Goal: Information Seeking & Learning: Find specific page/section

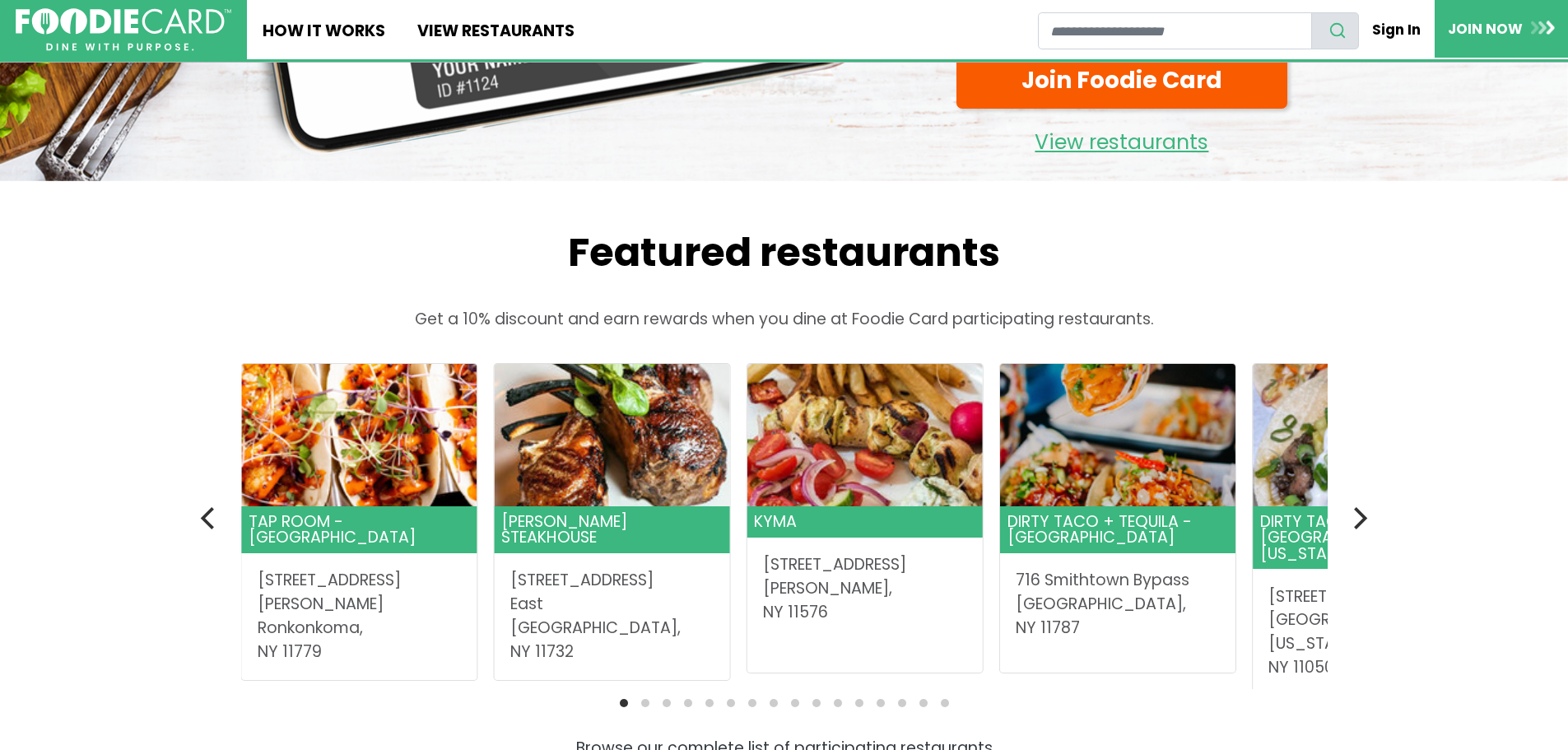
scroll to position [411, 0]
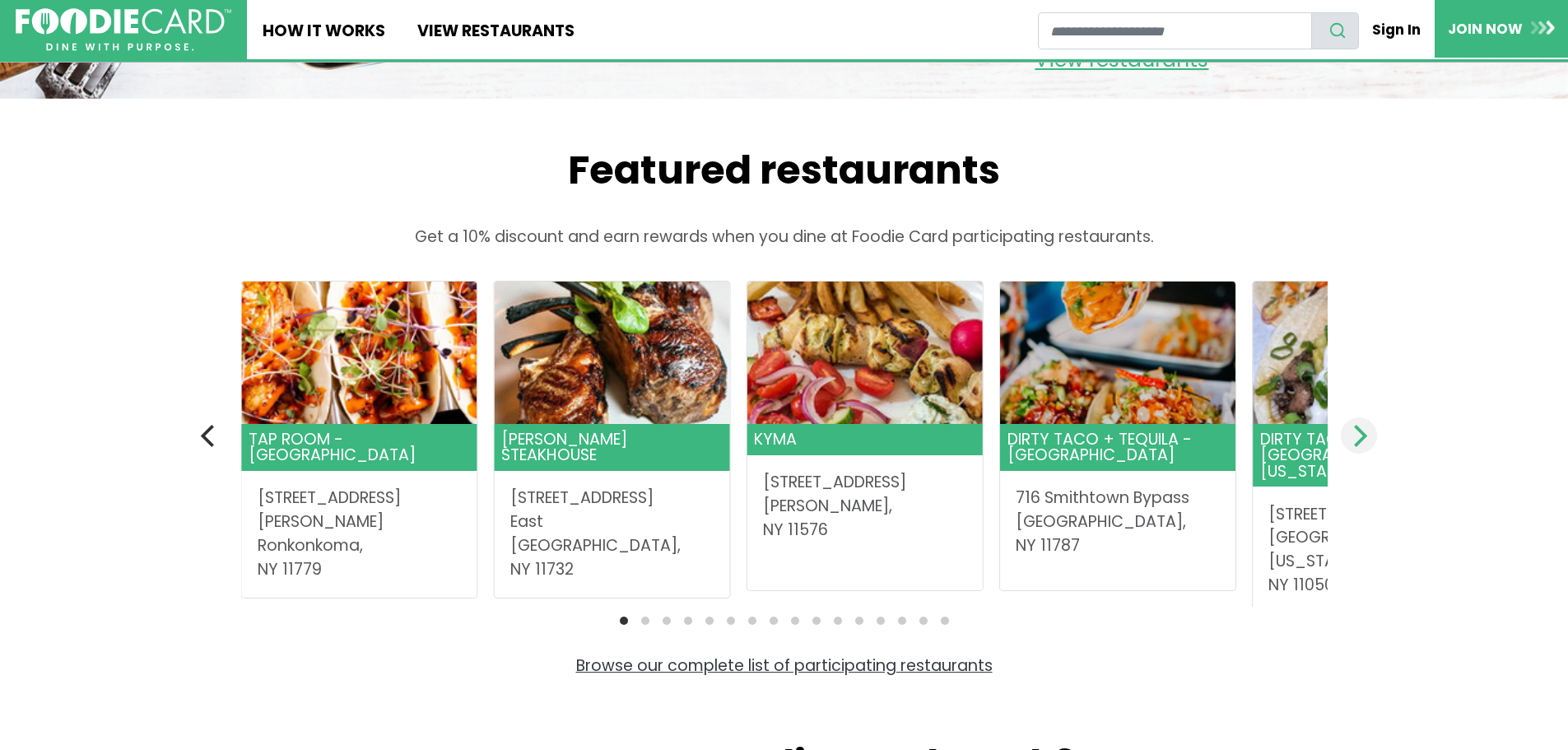
click at [1359, 446] on icon "Next" at bounding box center [1358, 435] width 21 height 21
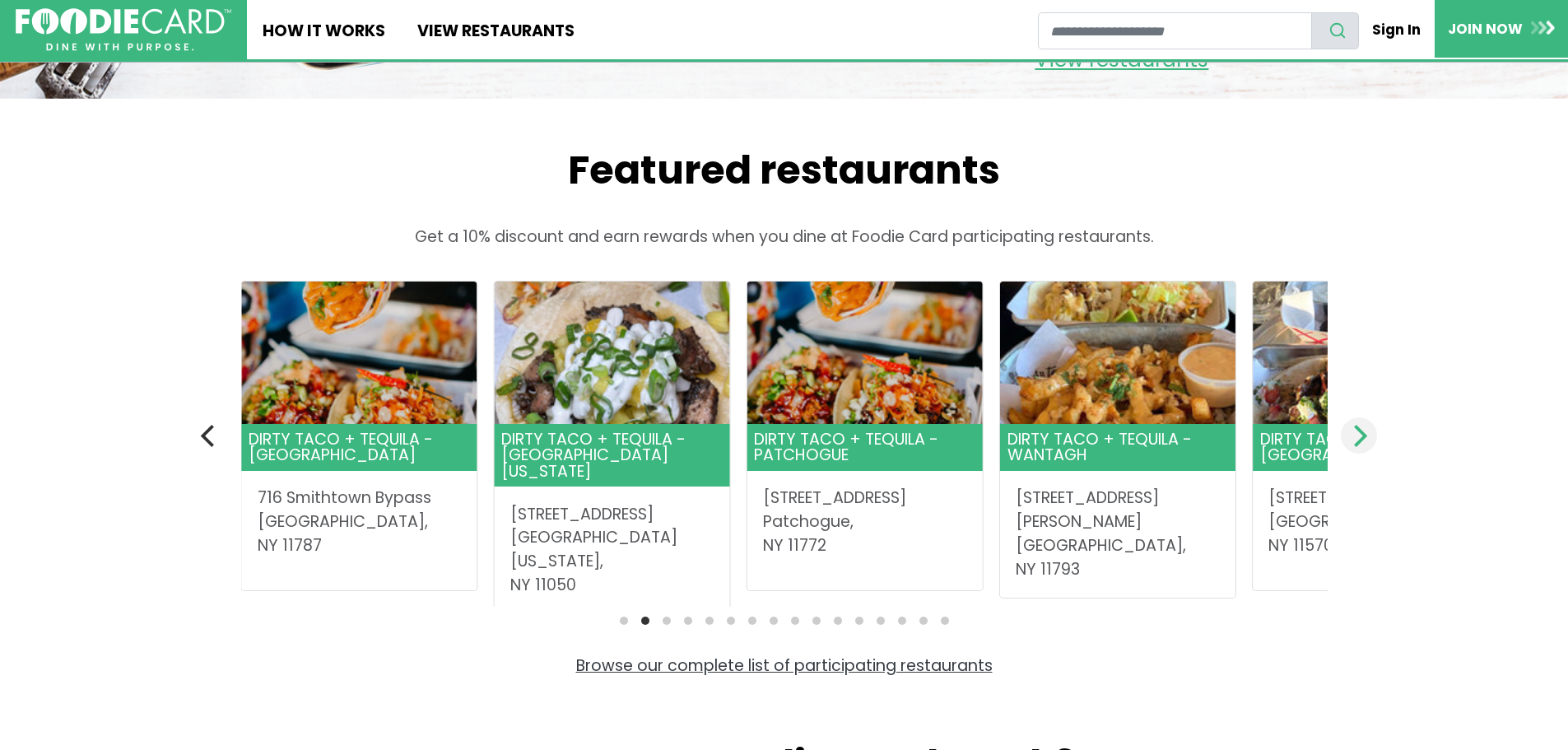
click at [1359, 446] on icon "Next" at bounding box center [1358, 435] width 21 height 21
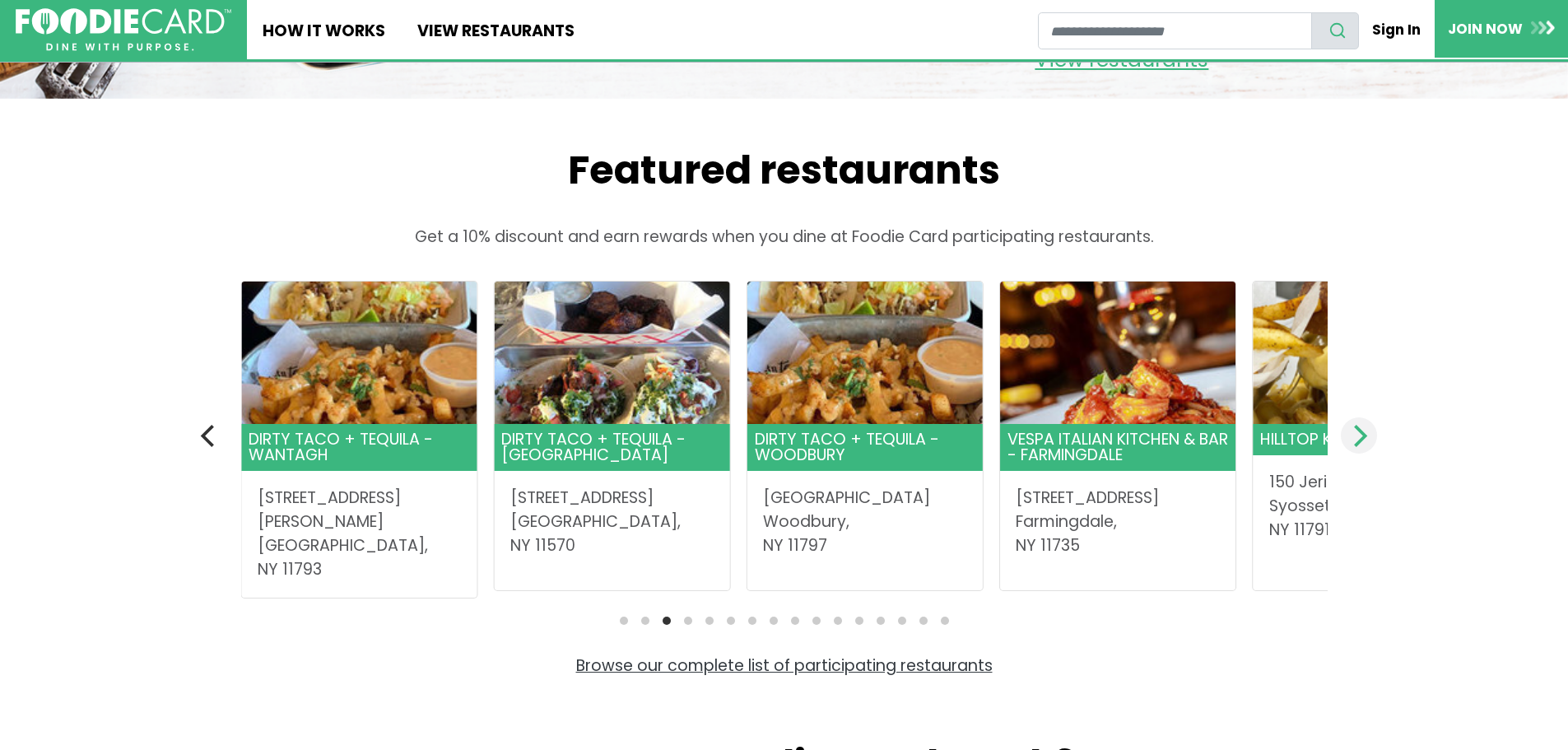
click at [1359, 446] on icon "Next" at bounding box center [1358, 435] width 21 height 21
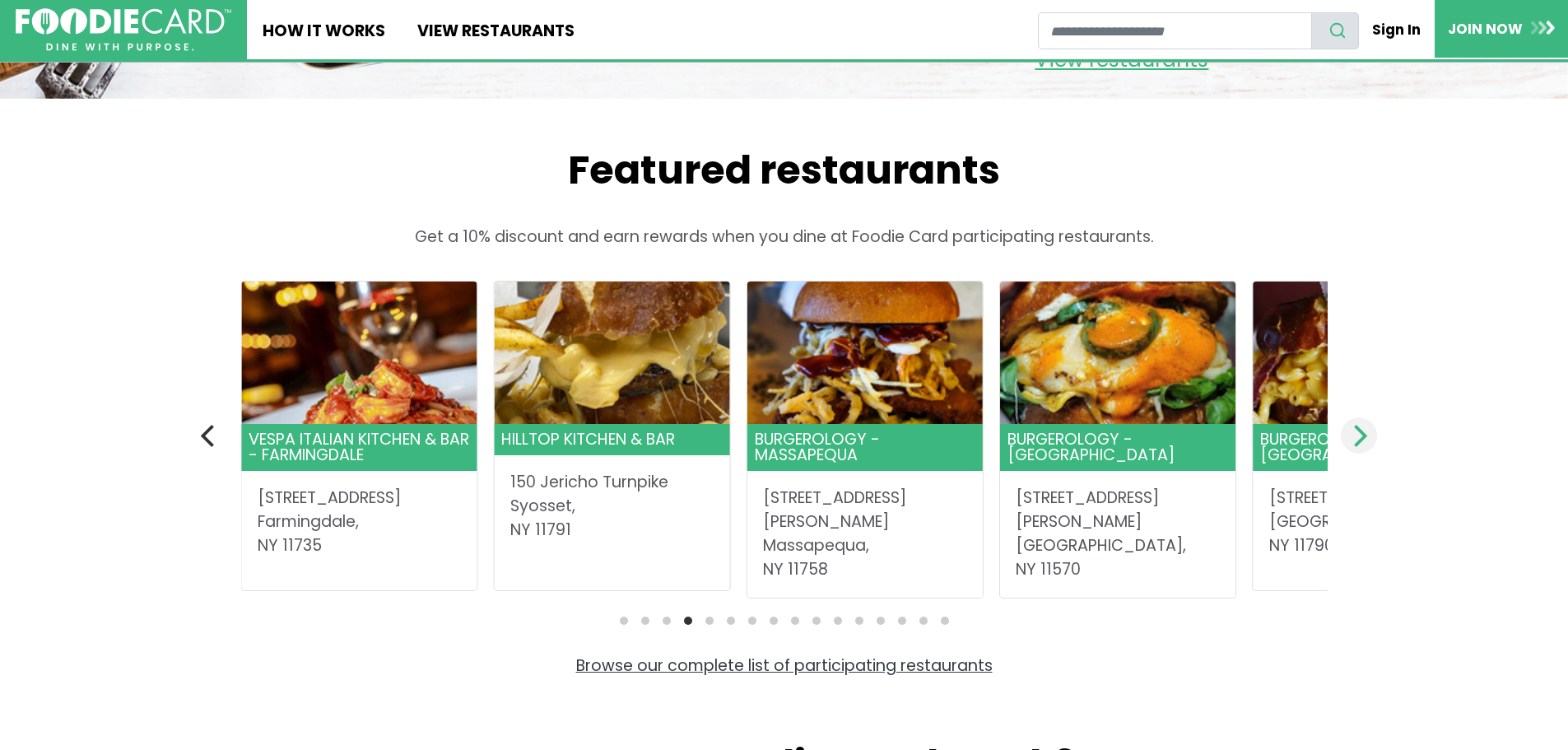
click at [1359, 446] on icon "Next" at bounding box center [1358, 435] width 21 height 21
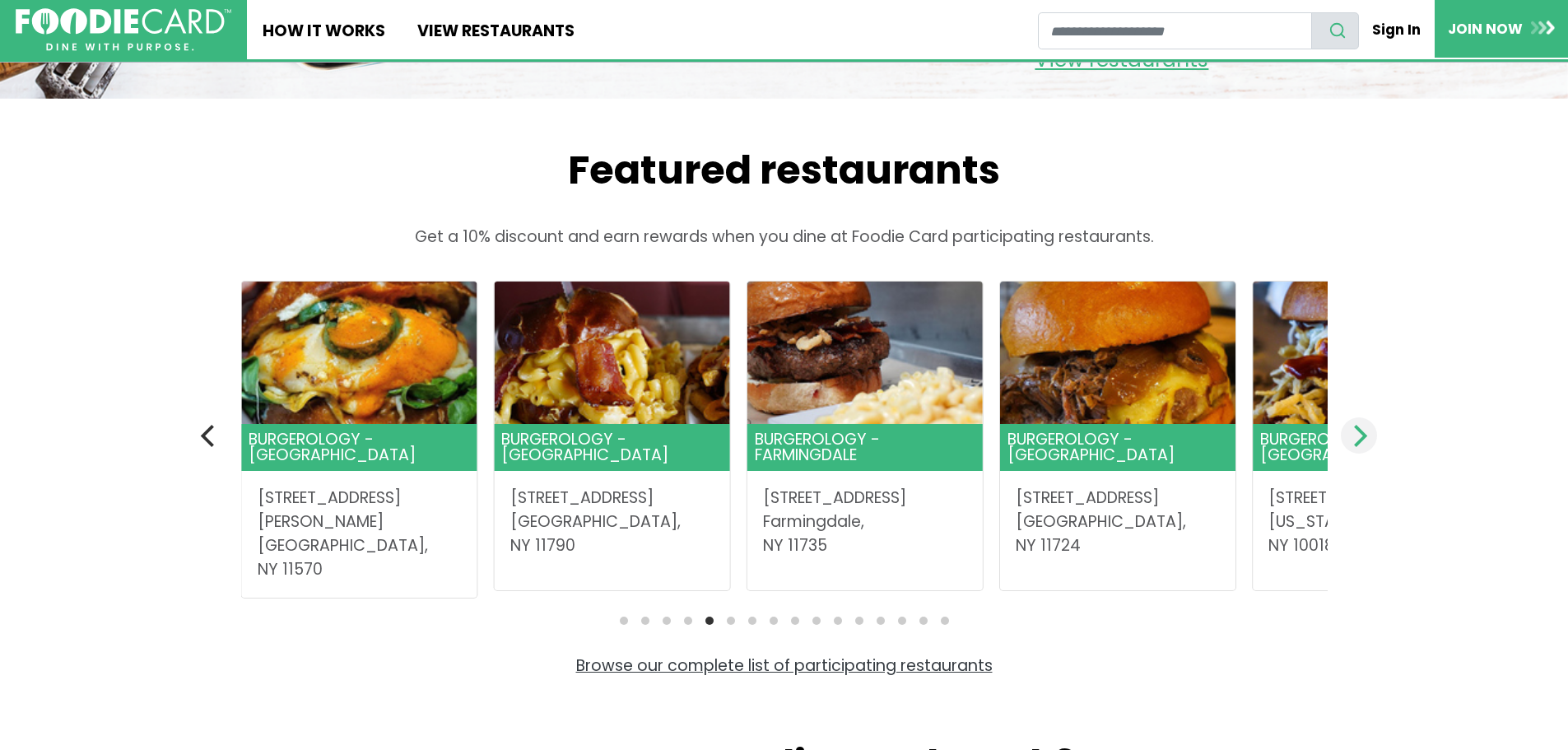
click at [1359, 446] on icon "Next" at bounding box center [1358, 435] width 21 height 21
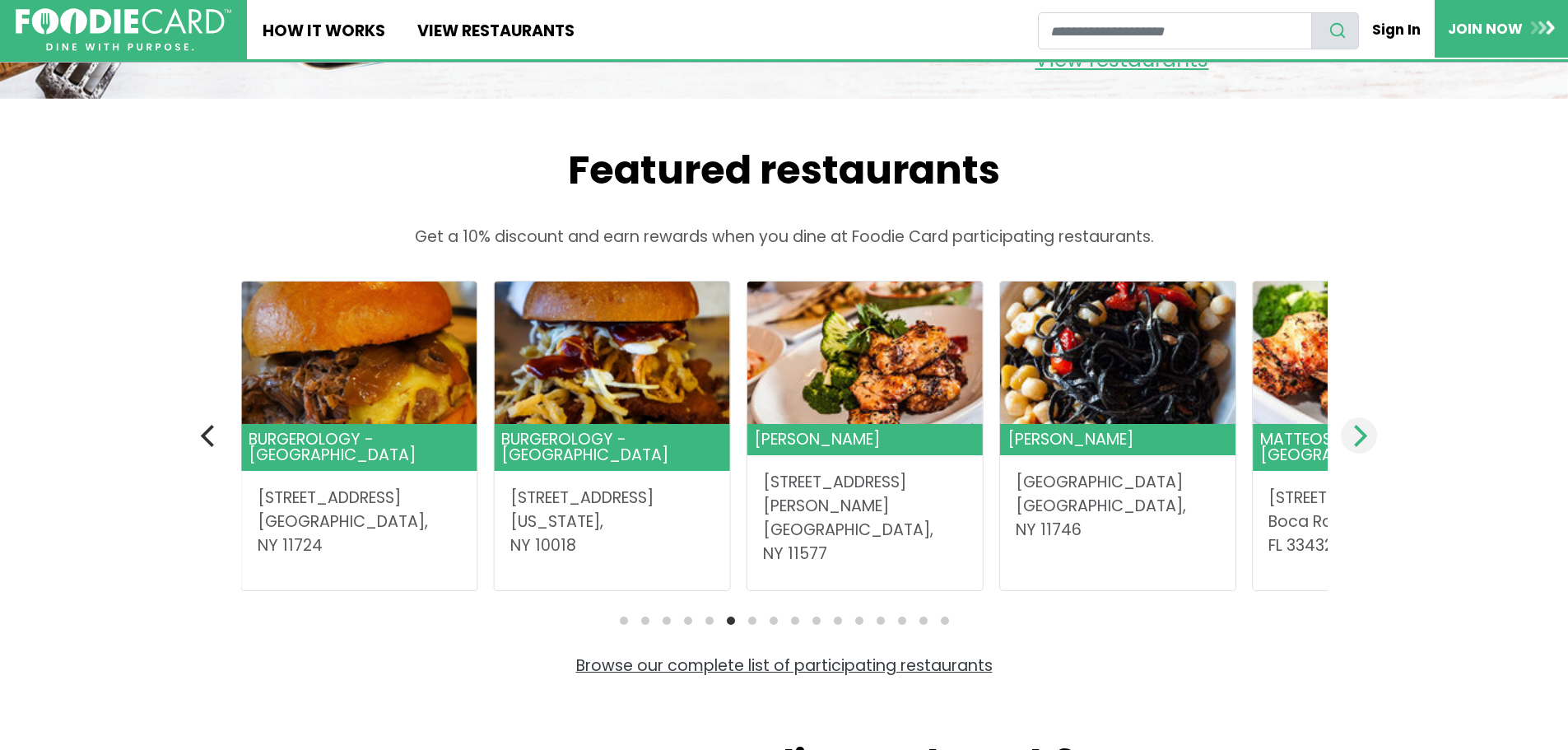
click at [1362, 446] on icon "Next" at bounding box center [1358, 435] width 21 height 21
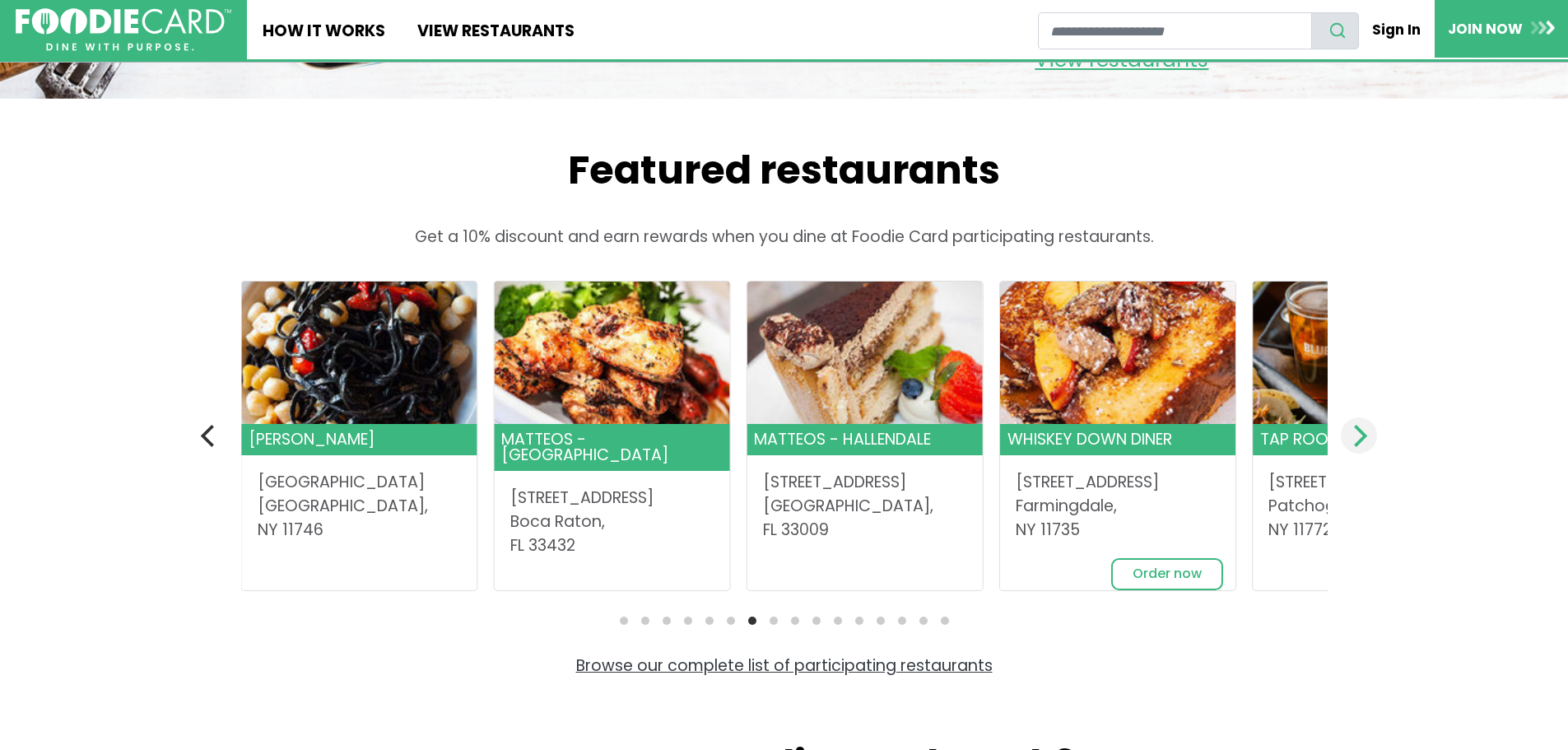
click at [1364, 446] on icon "Next" at bounding box center [1361, 435] width 14 height 21
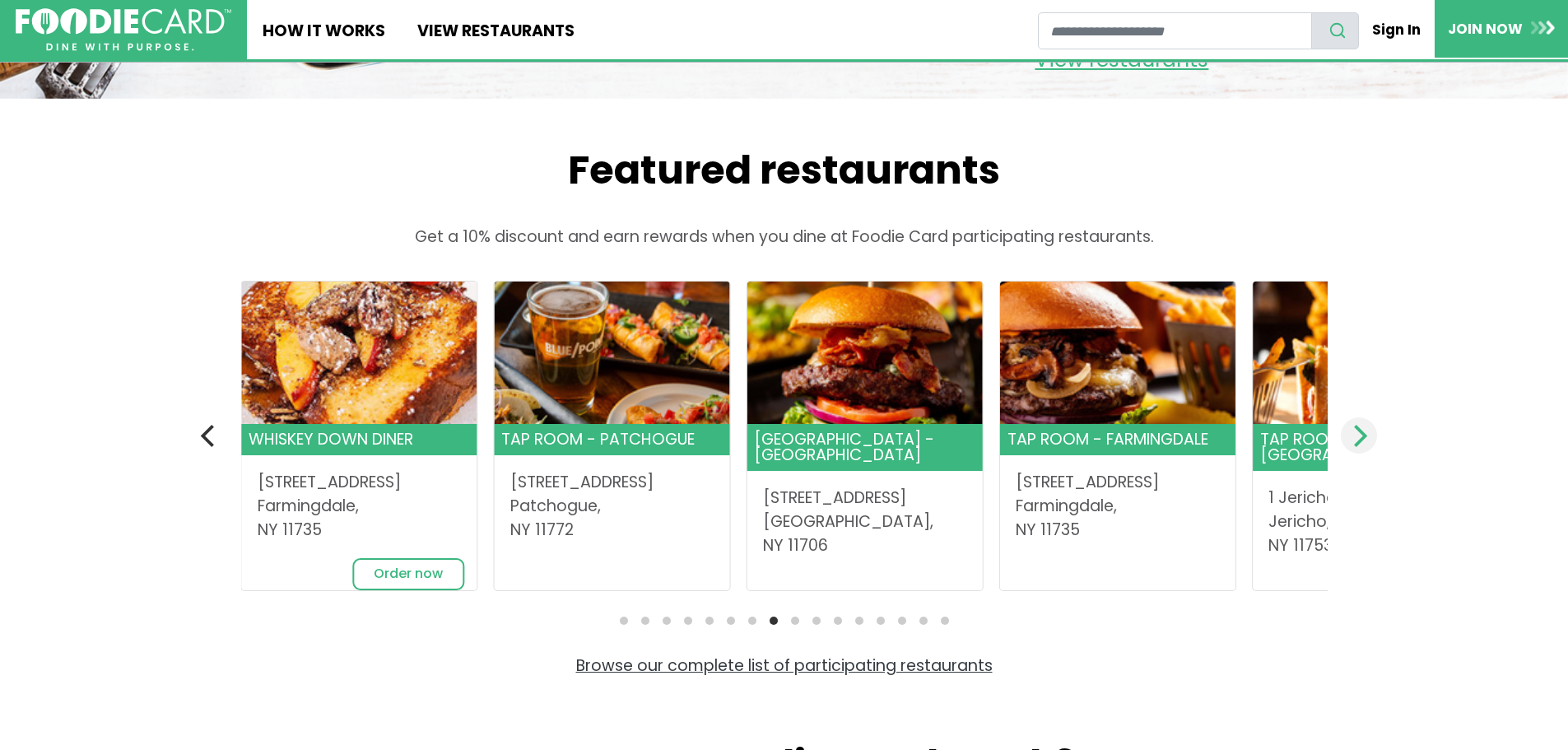
click at [1364, 446] on icon "Next" at bounding box center [1361, 435] width 14 height 21
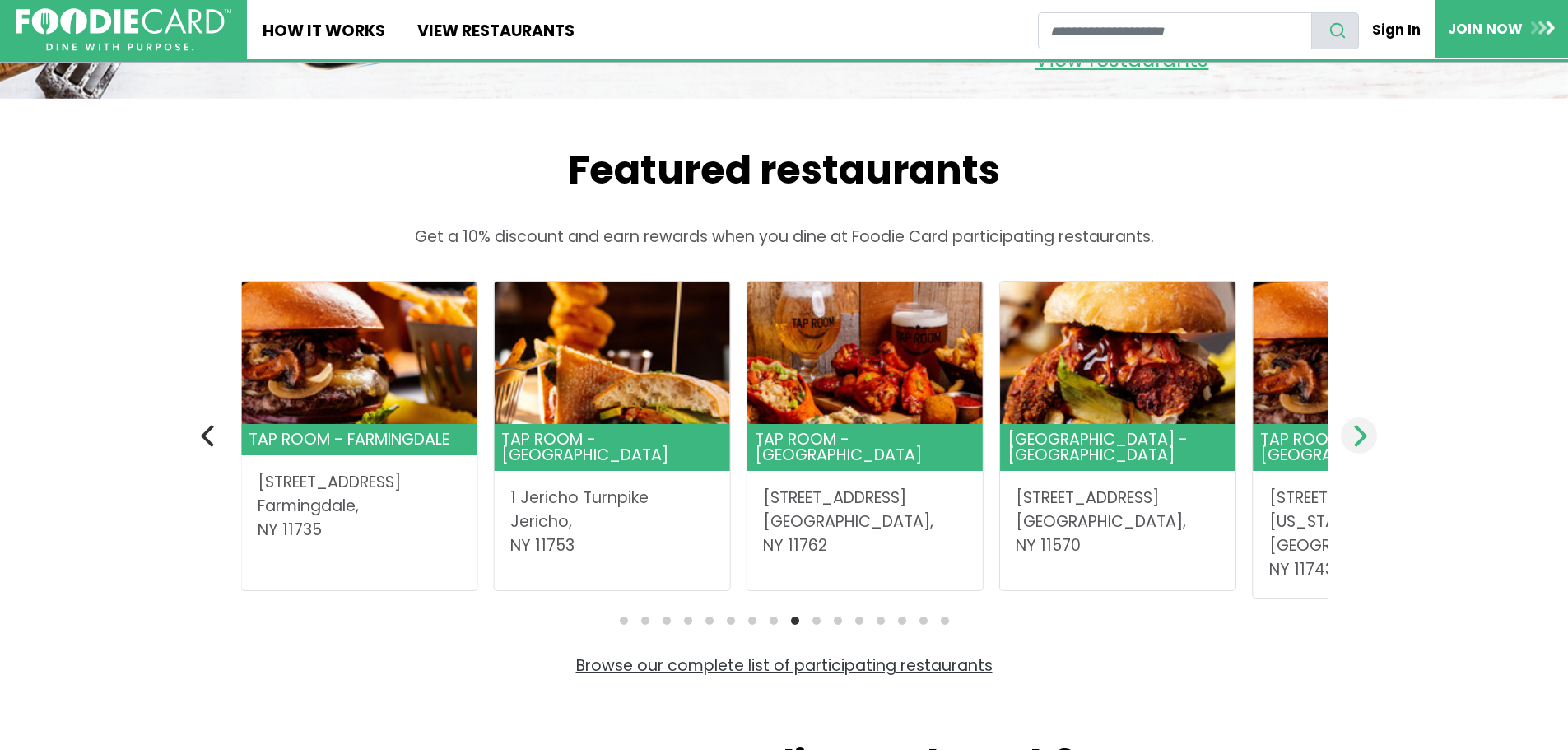
click at [1364, 446] on icon "Next" at bounding box center [1361, 435] width 14 height 21
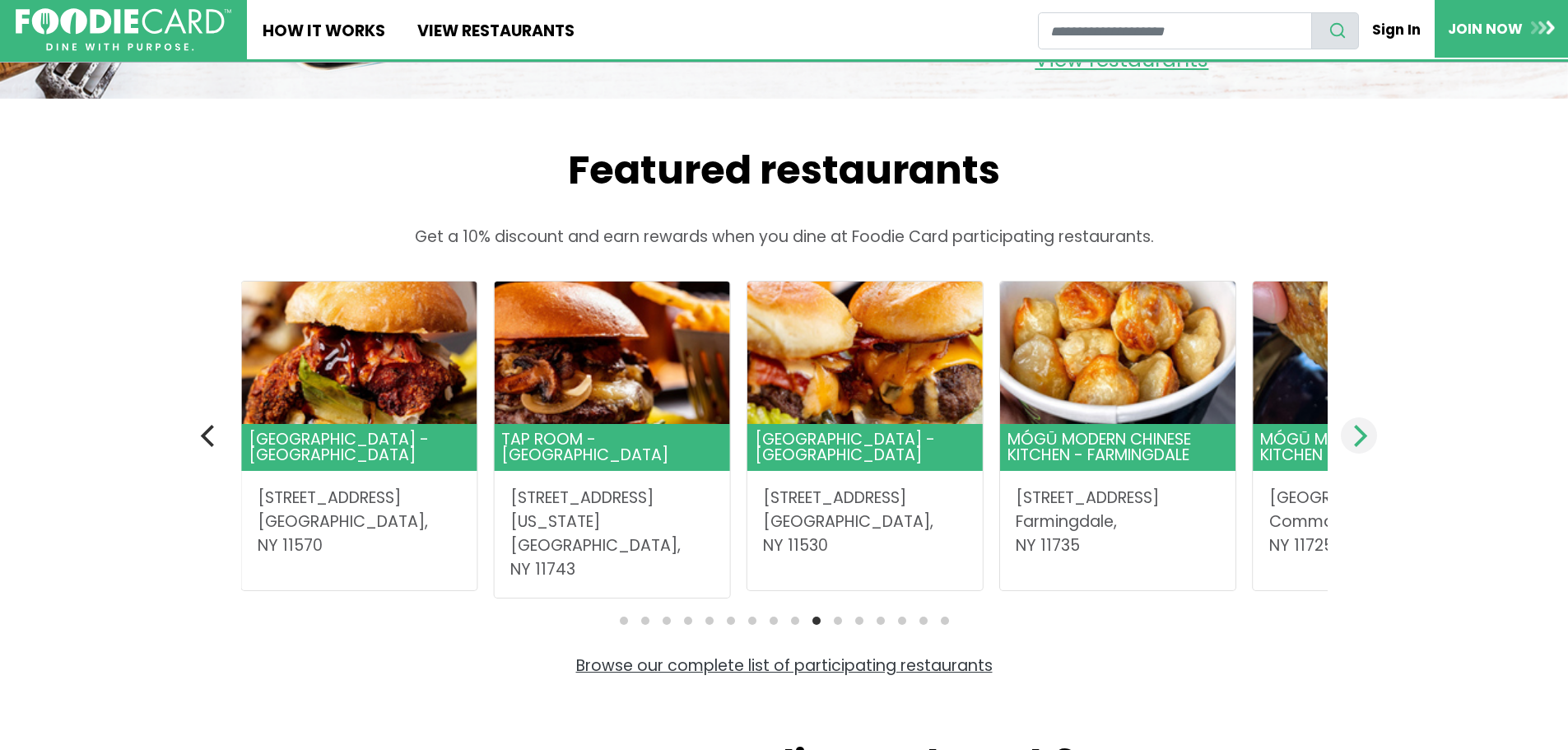
click at [1364, 446] on icon "Next" at bounding box center [1361, 435] width 14 height 21
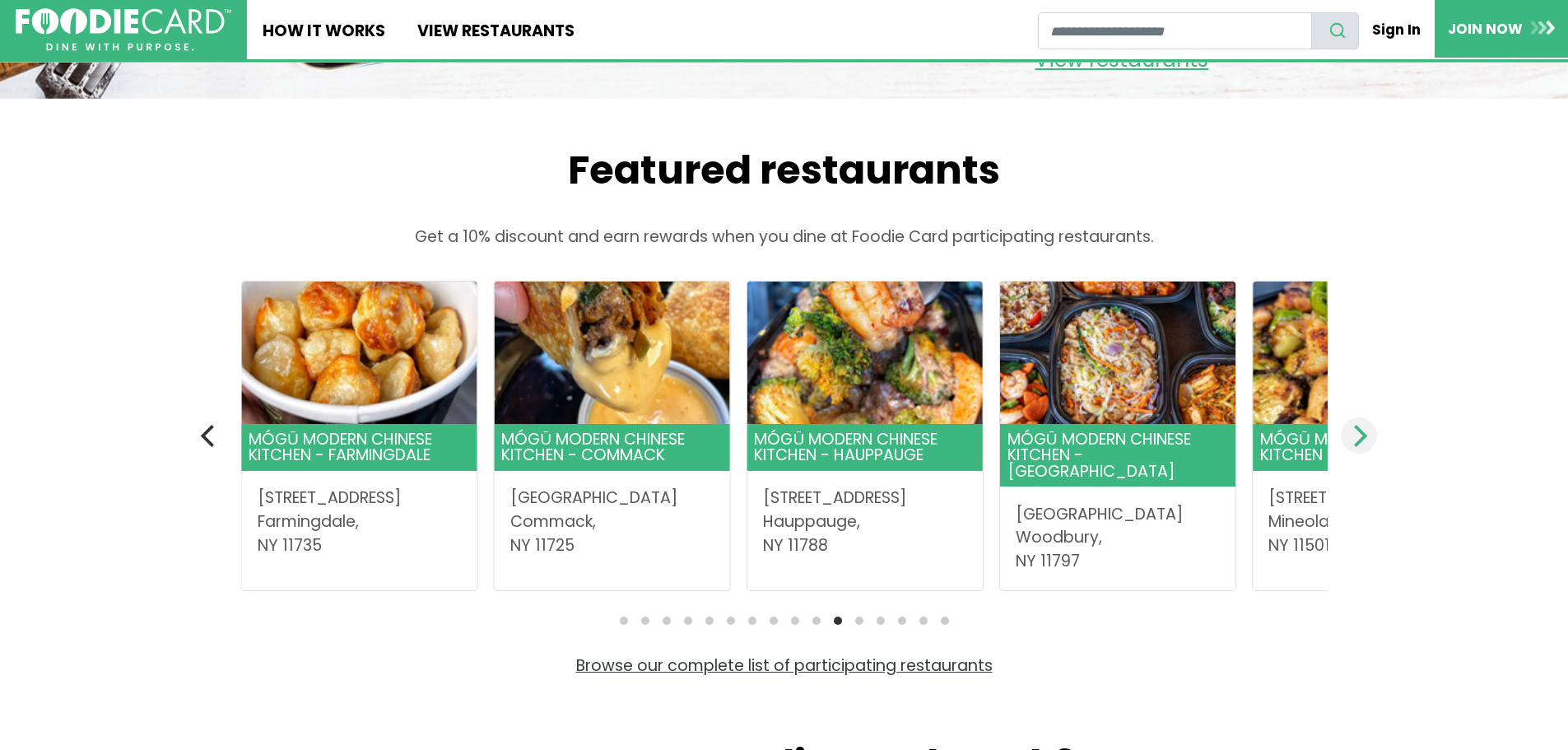
click at [1364, 446] on icon "Next" at bounding box center [1361, 435] width 14 height 21
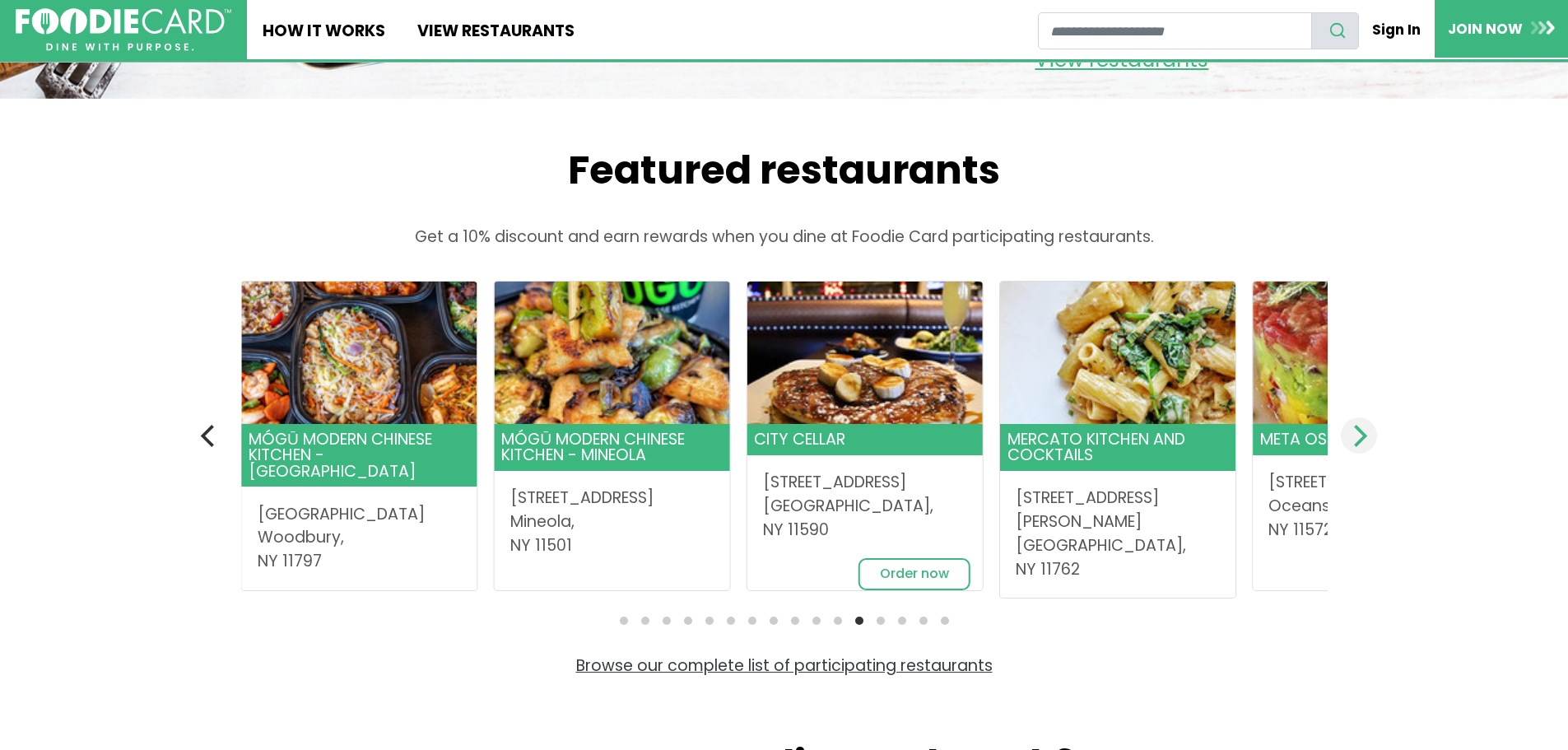
click at [1364, 446] on icon "Next" at bounding box center [1361, 435] width 14 height 21
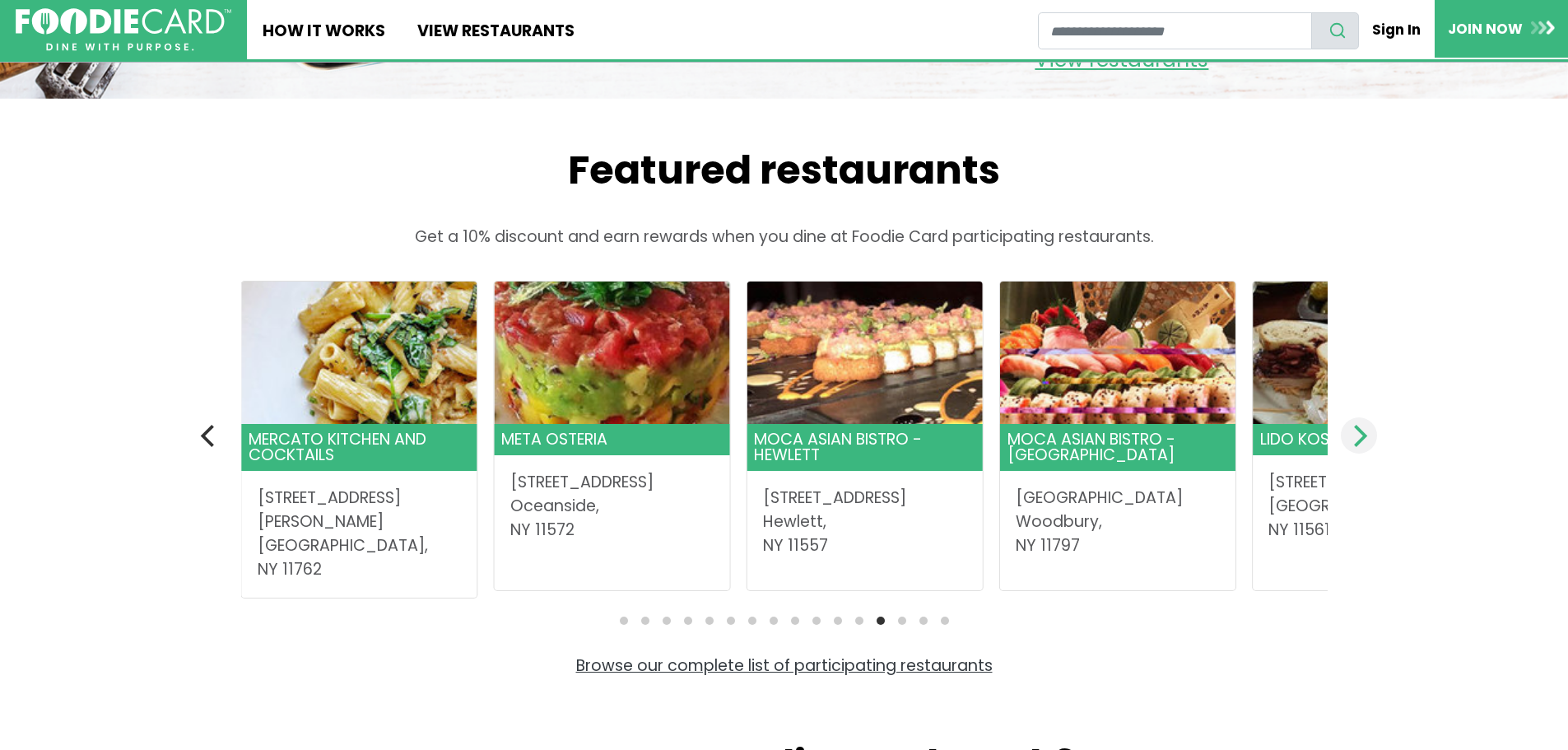
click at [1364, 446] on icon "Next" at bounding box center [1361, 435] width 14 height 21
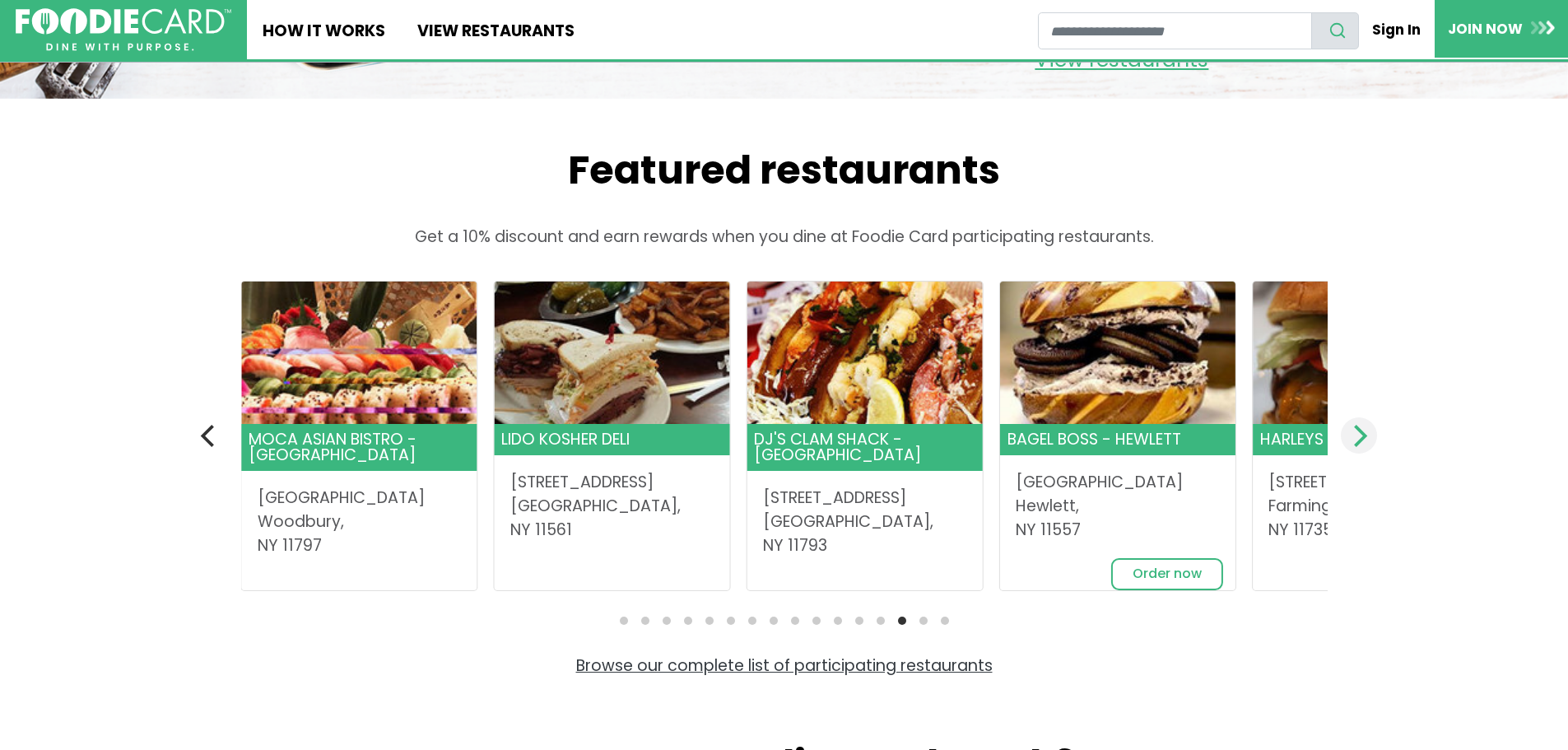
click at [1364, 446] on icon "Next" at bounding box center [1361, 435] width 14 height 21
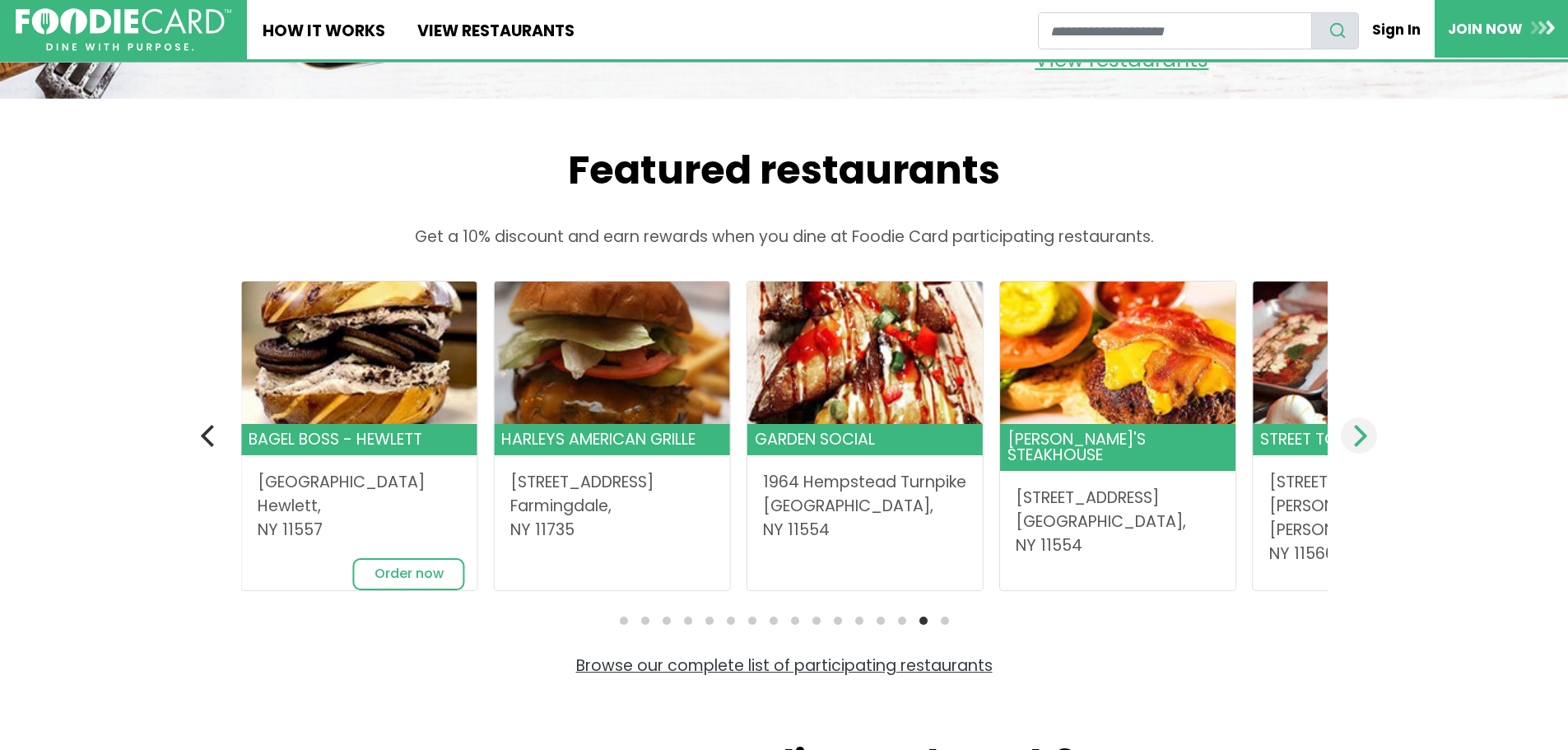
click at [1364, 446] on icon "Next" at bounding box center [1361, 435] width 14 height 21
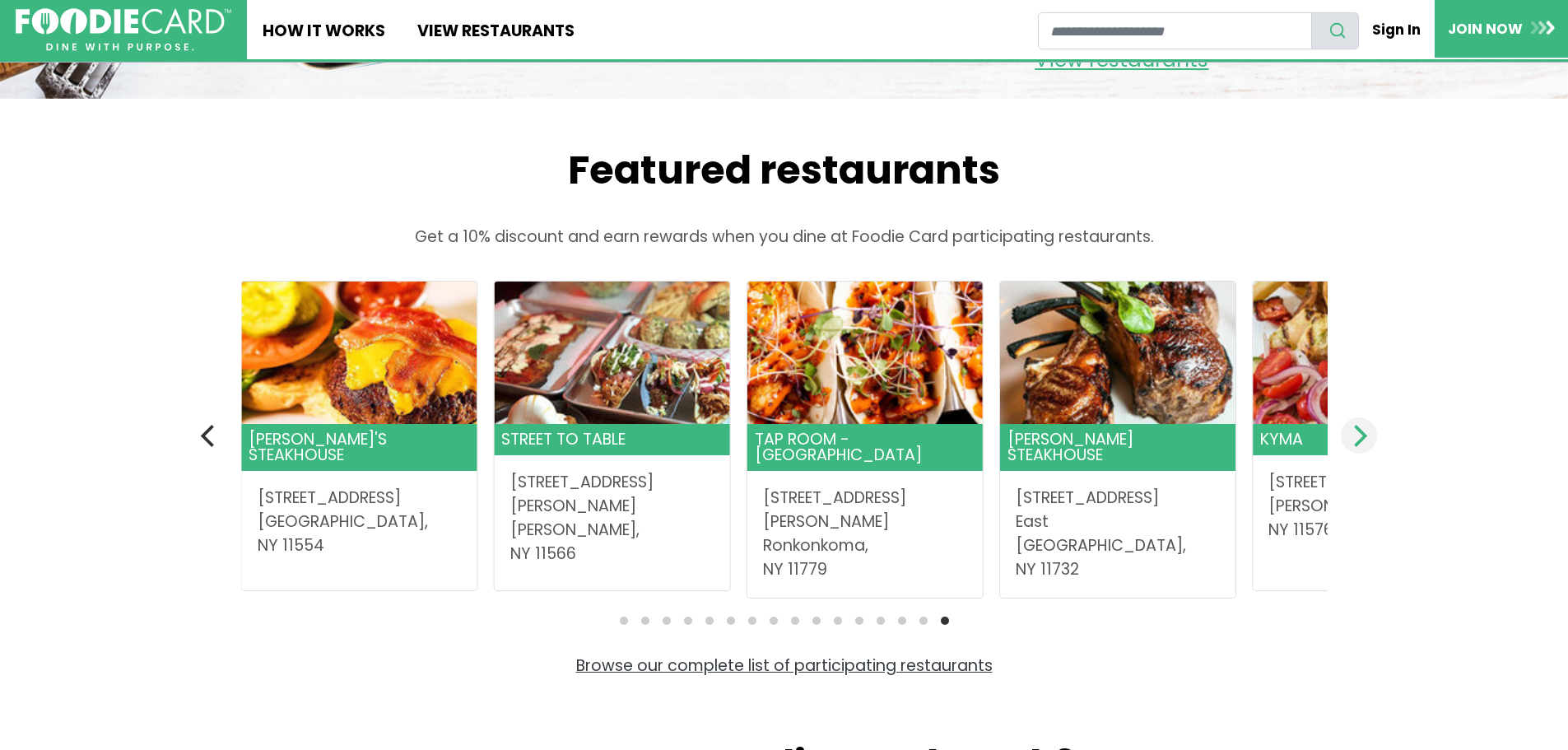
click at [1364, 446] on icon "Next" at bounding box center [1361, 435] width 14 height 21
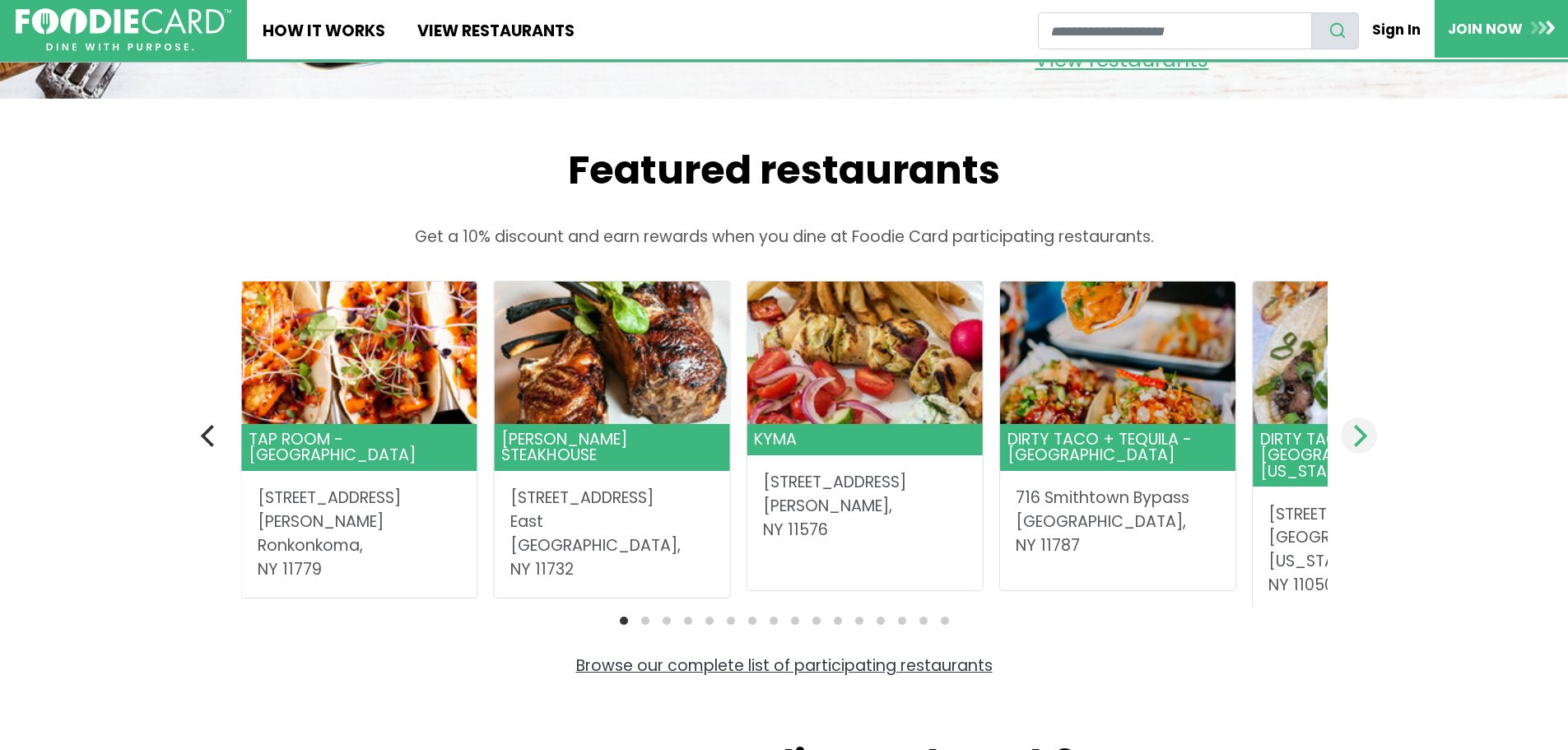
click at [1364, 446] on icon "Next" at bounding box center [1361, 435] width 14 height 21
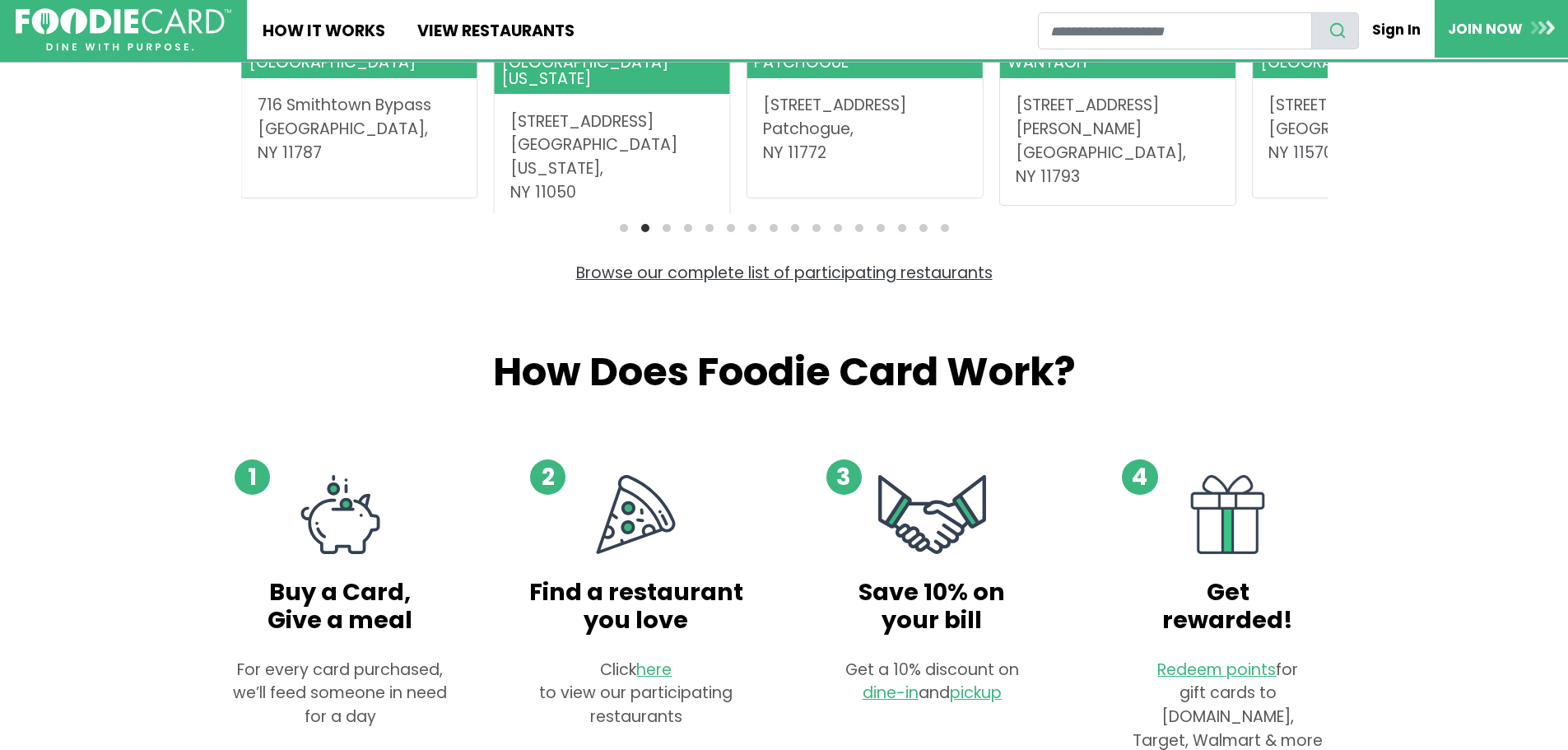
scroll to position [823, 0]
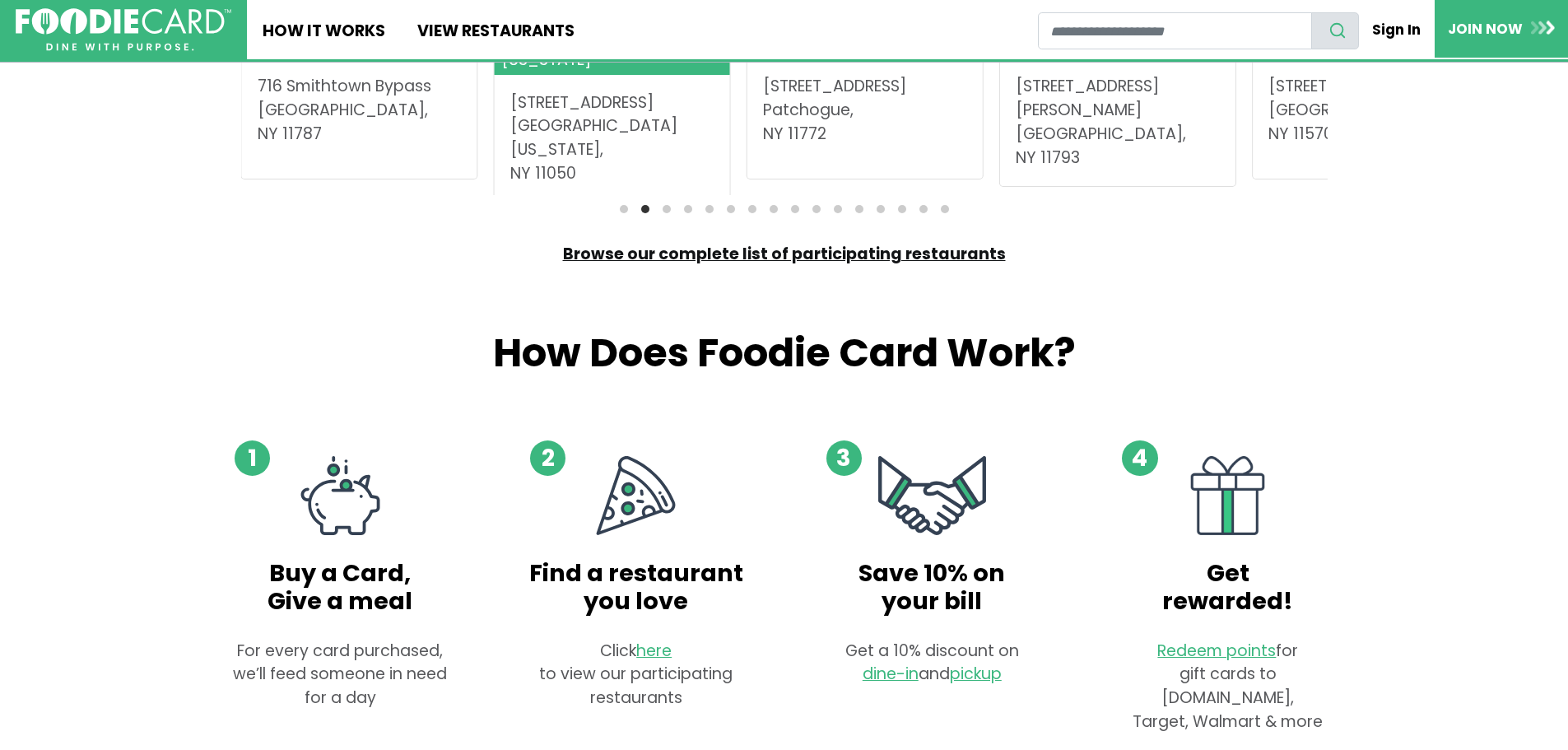
click at [763, 265] on link "Browse our complete list of participating restaurants" at bounding box center [785, 253] width 443 height 22
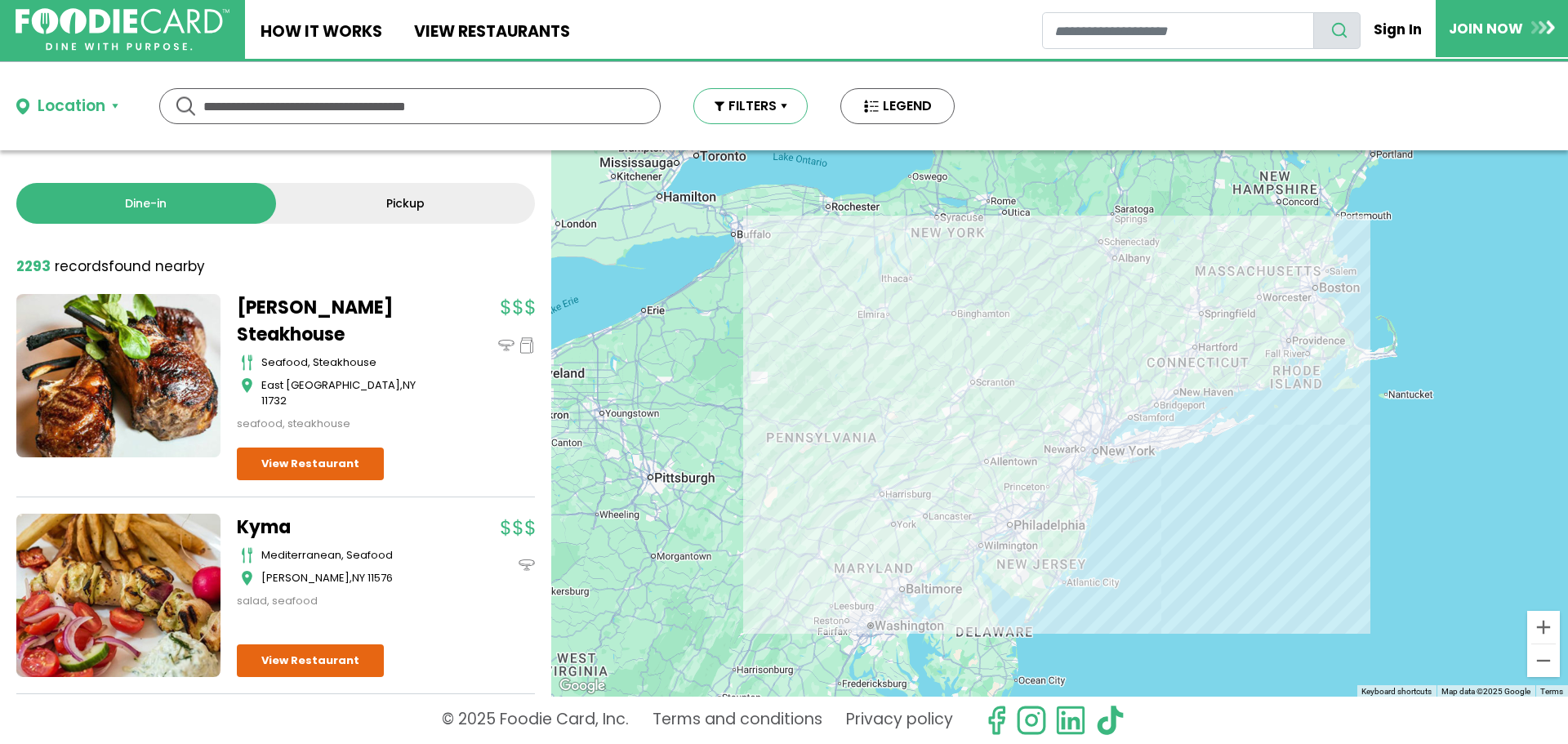
click at [780, 102] on button "FILTERS" at bounding box center [750, 106] width 114 height 36
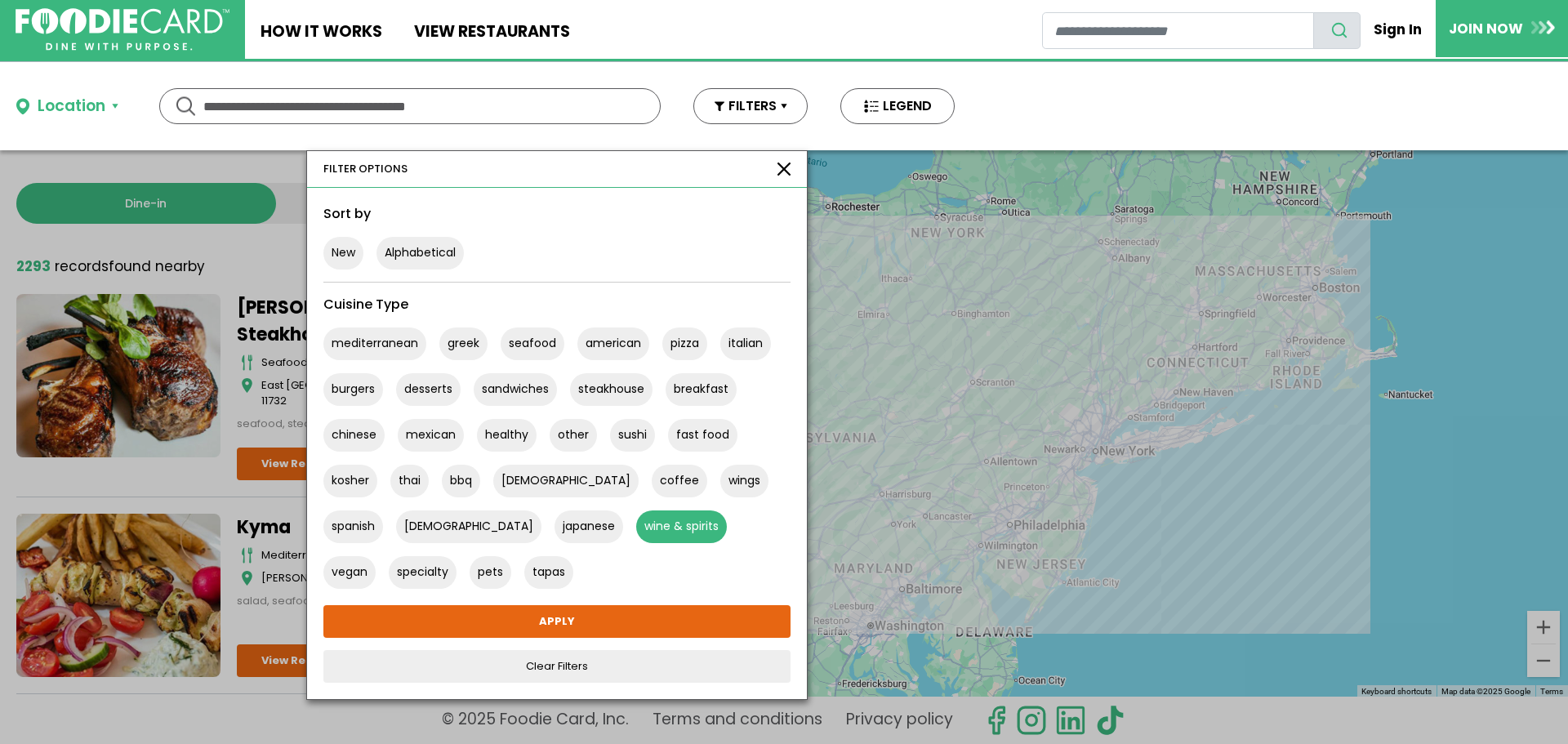
click at [636, 533] on button "wine & spirits" at bounding box center [681, 526] width 91 height 33
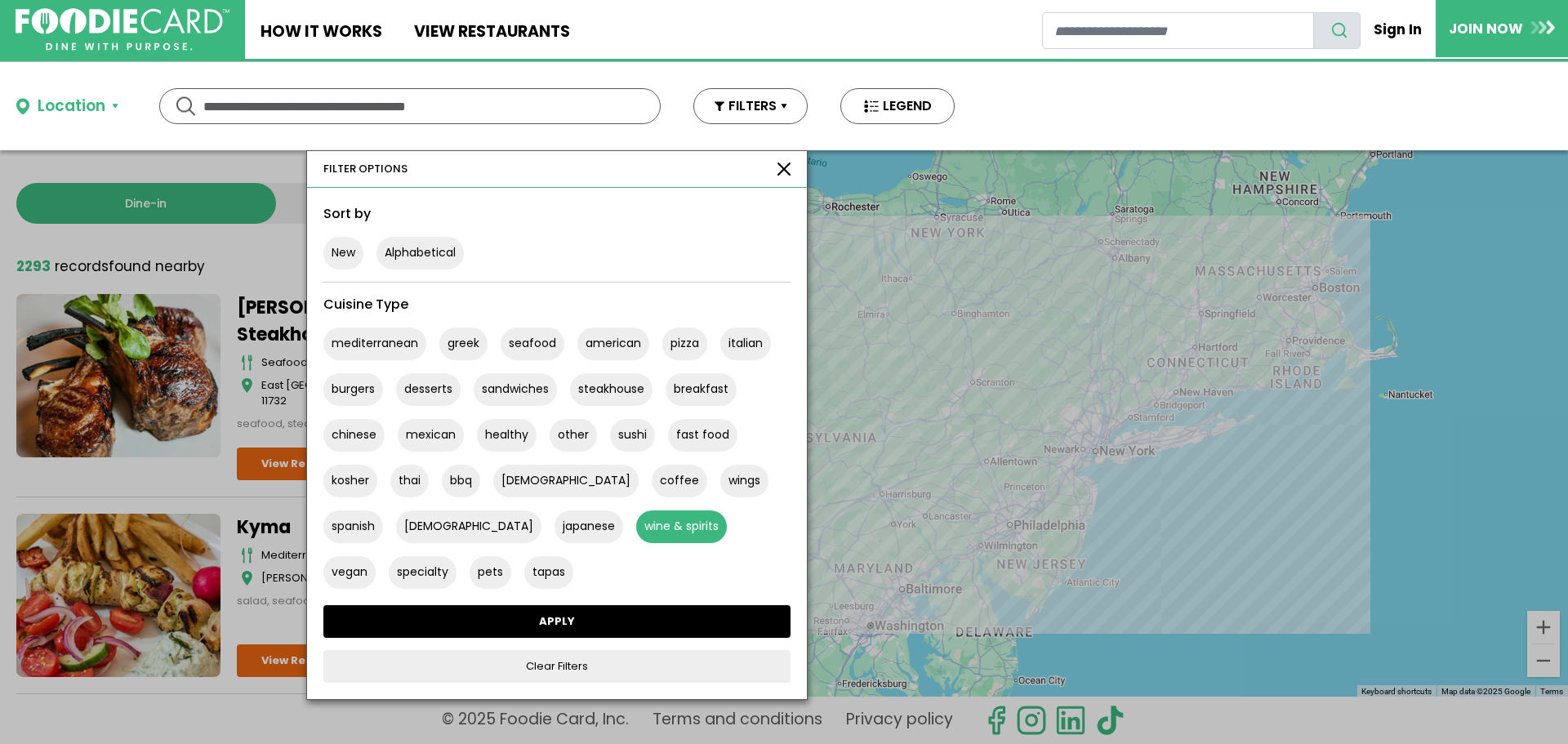
click at [543, 623] on link "APPLY" at bounding box center [556, 621] width 467 height 33
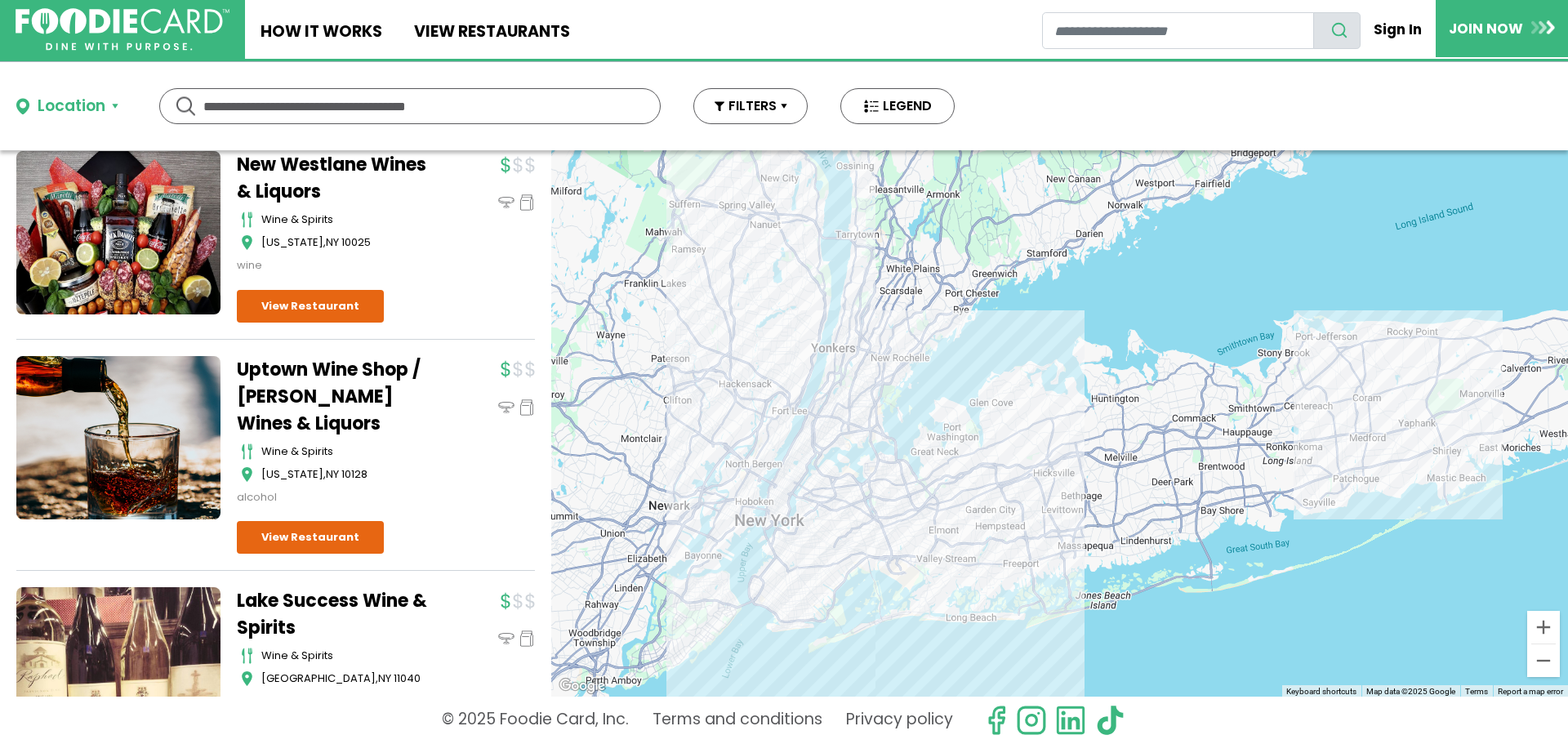
scroll to position [571, 0]
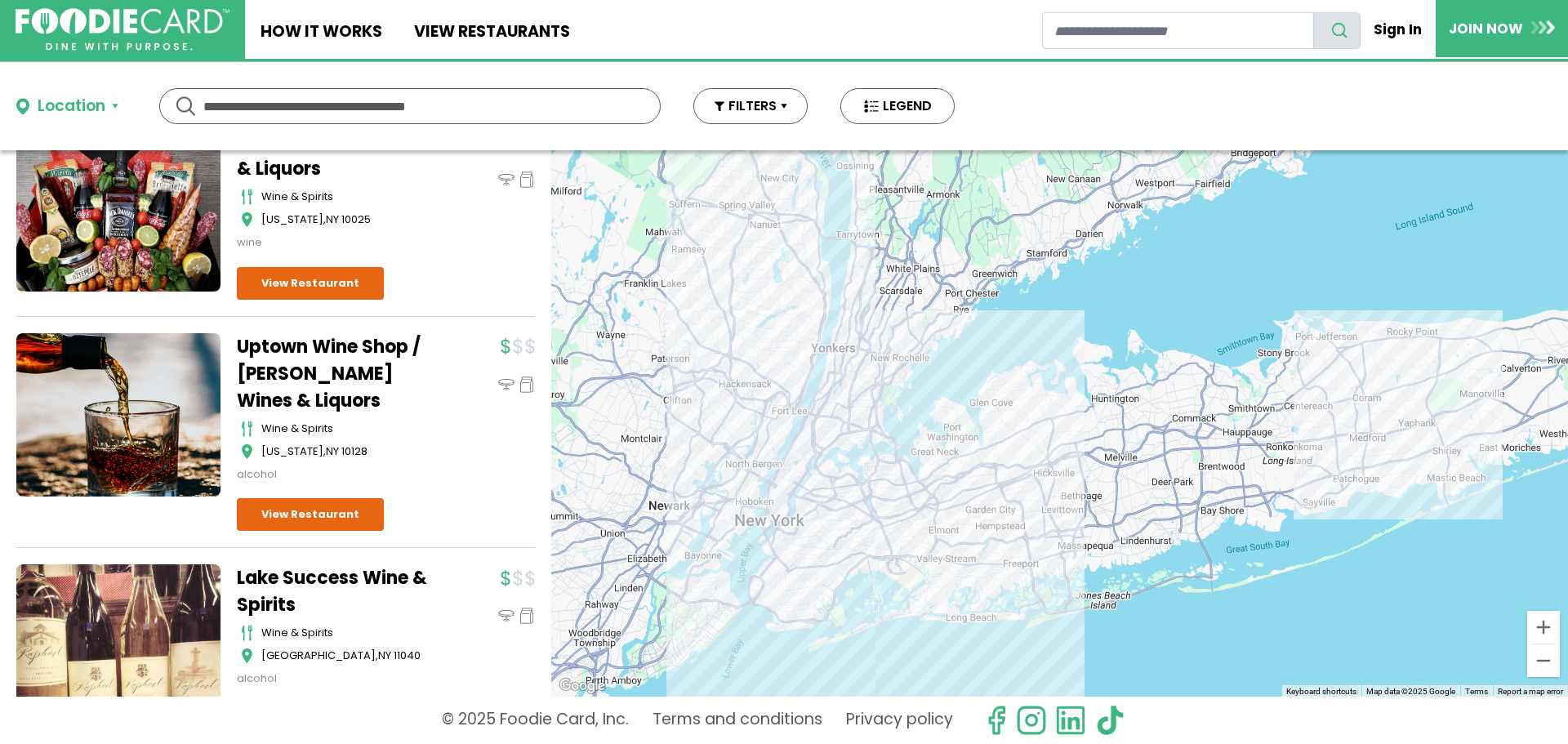
click at [975, 504] on div at bounding box center [1059, 423] width 1017 height 546
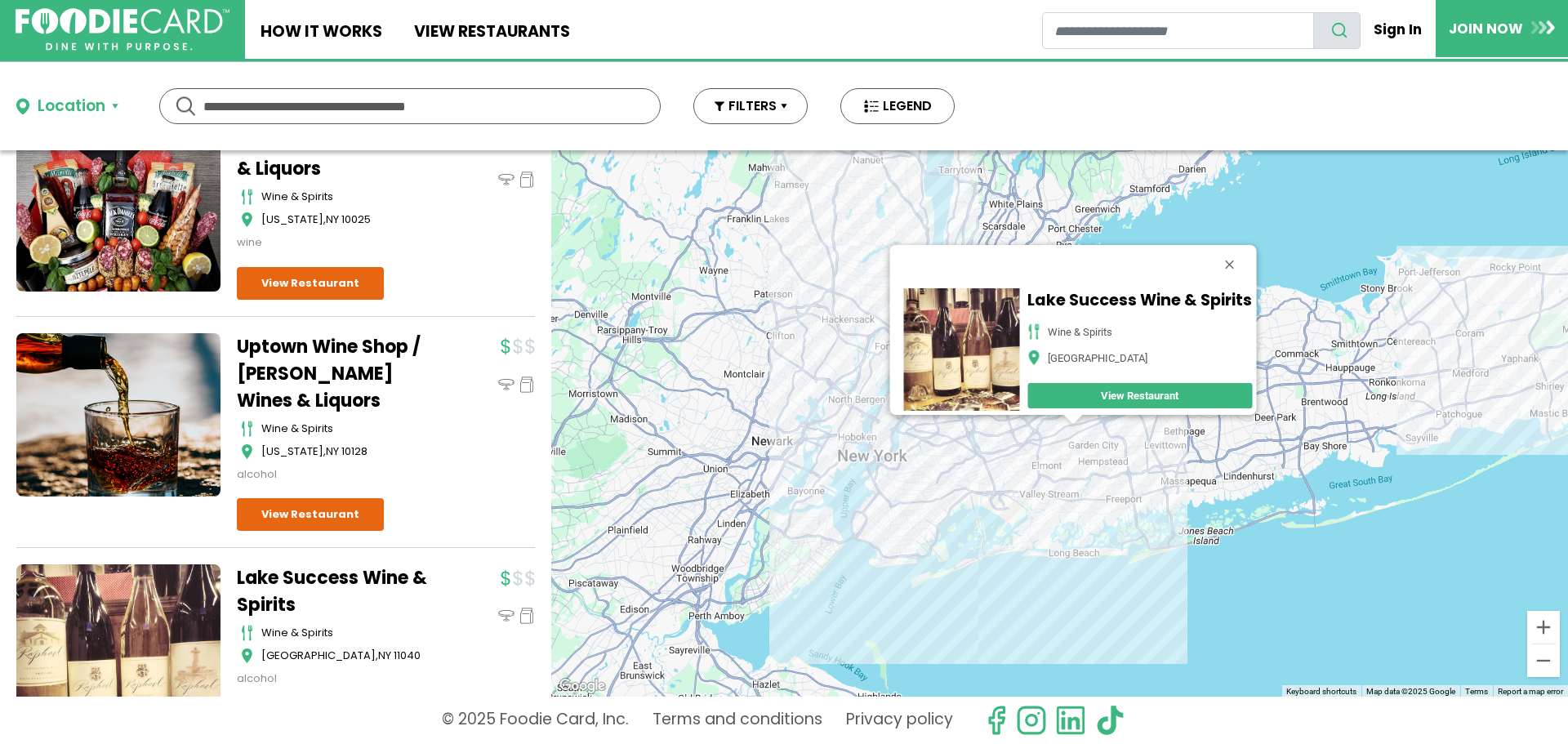
click at [993, 463] on div "Lake Success Wine & Spirits wine & spirits [GEOGRAPHIC_DATA] View Restaurant" at bounding box center [1059, 423] width 1017 height 546
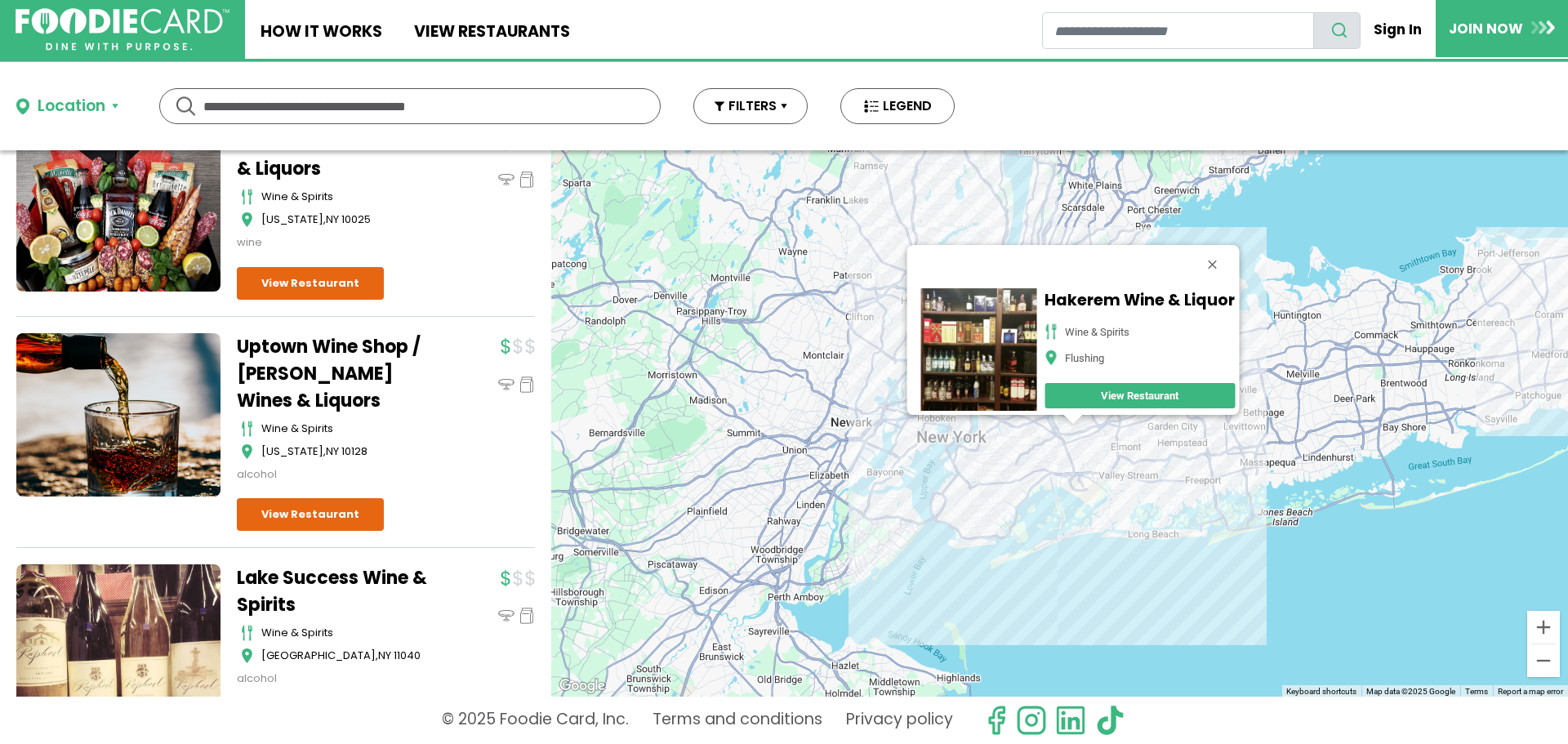
click at [325, 104] on input "text" at bounding box center [410, 106] width 413 height 34
type input "*******"
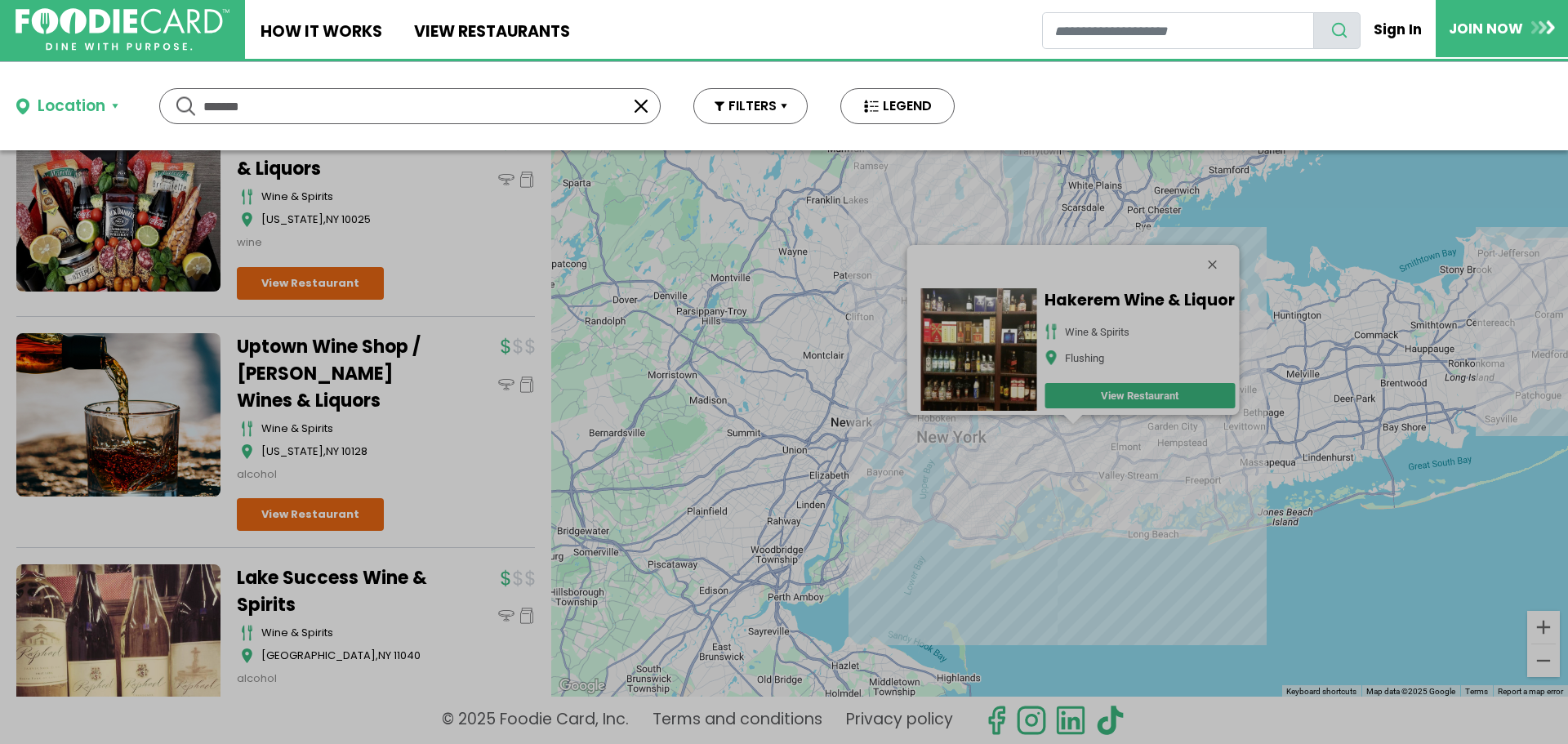
scroll to position [0, 0]
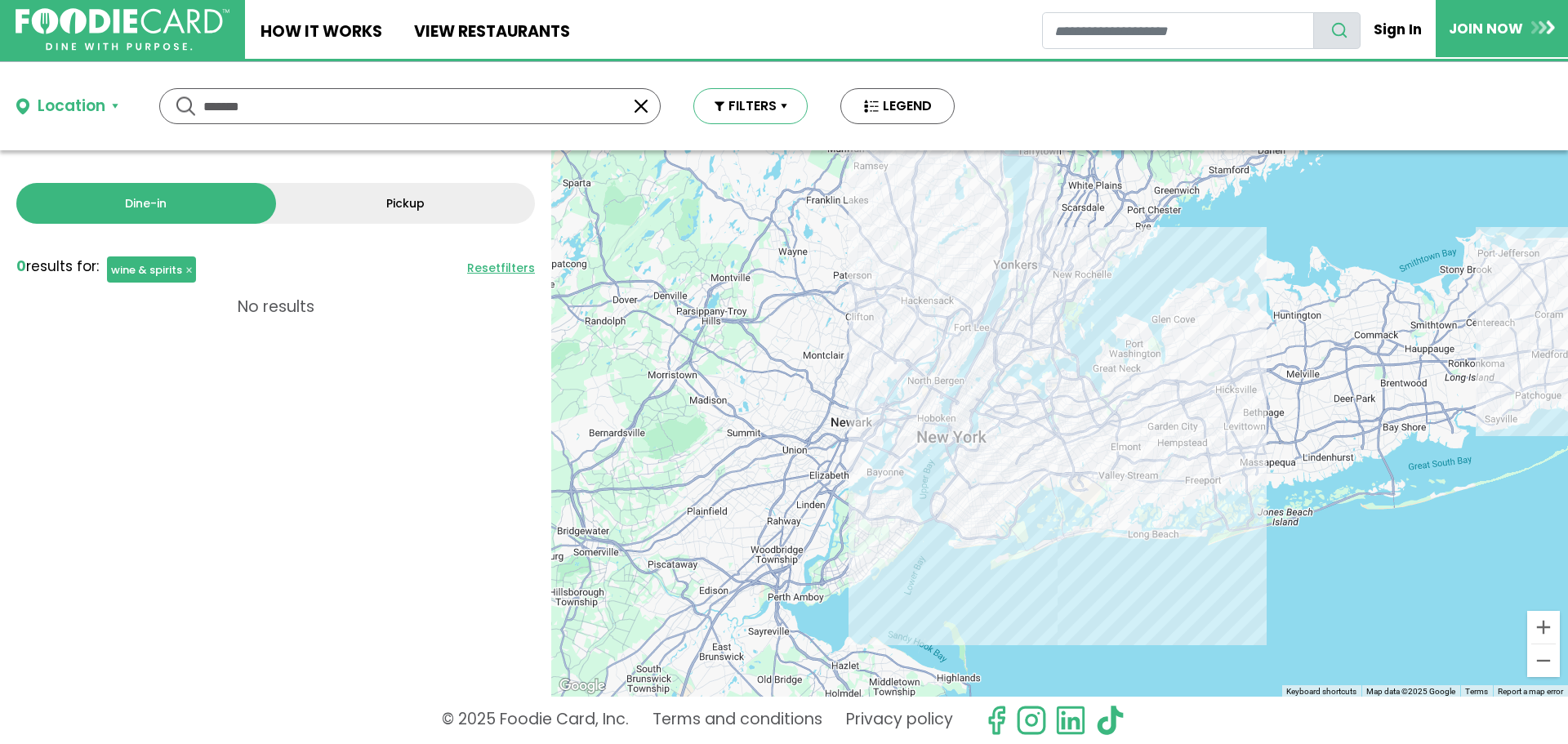
click at [792, 102] on button "FILTERS" at bounding box center [750, 106] width 114 height 36
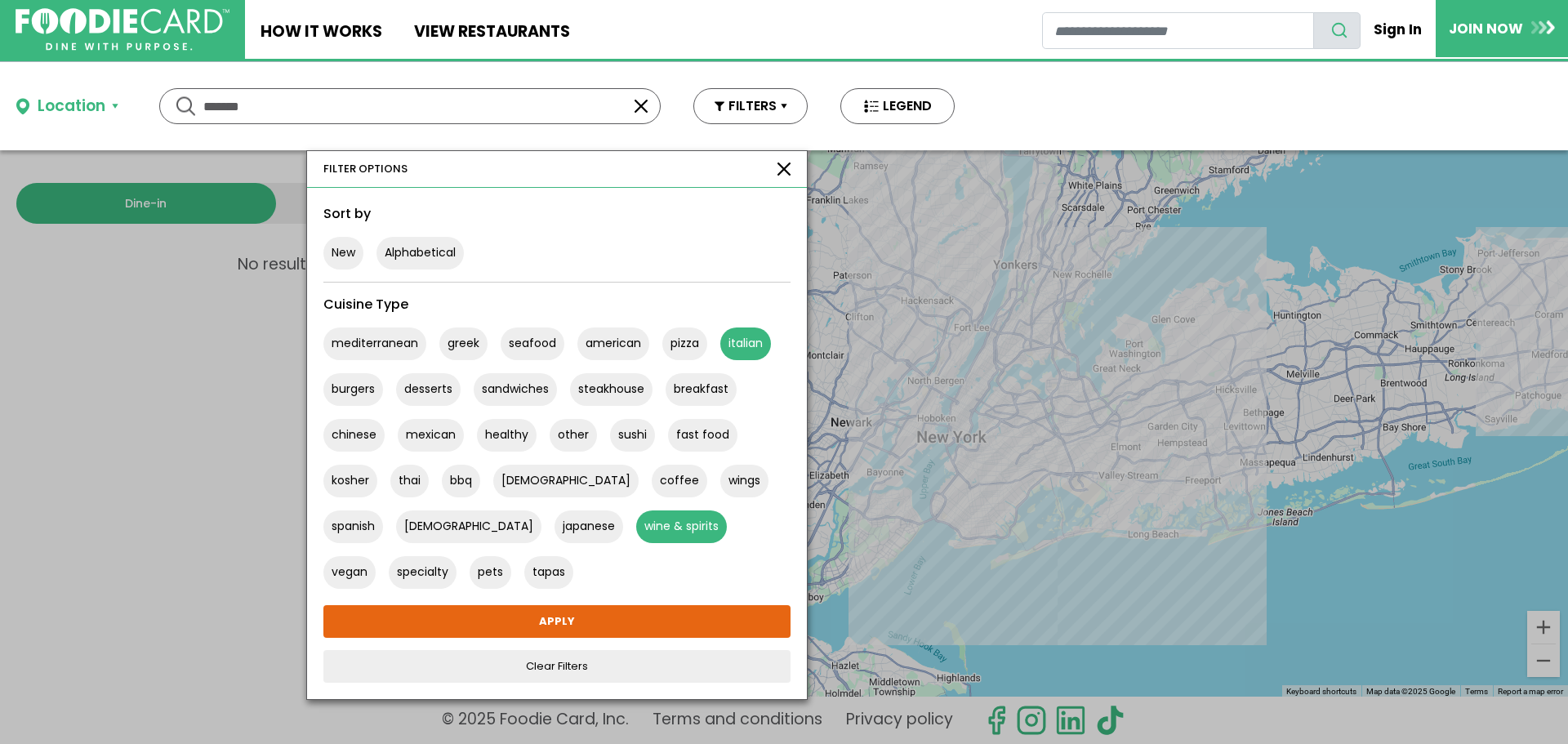
click at [748, 345] on button "italian" at bounding box center [746, 344] width 50 height 33
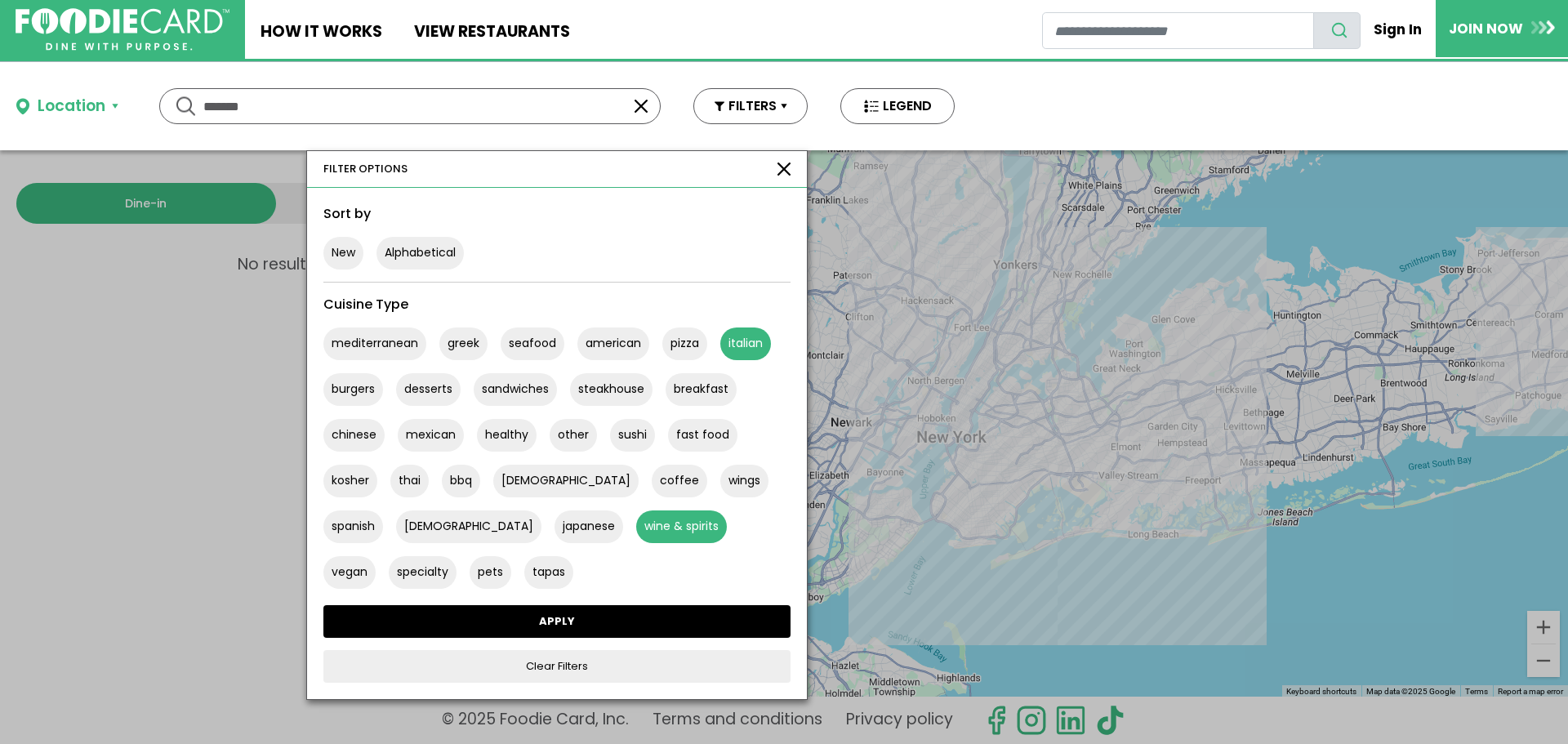
click at [567, 618] on link "APPLY" at bounding box center [556, 621] width 467 height 33
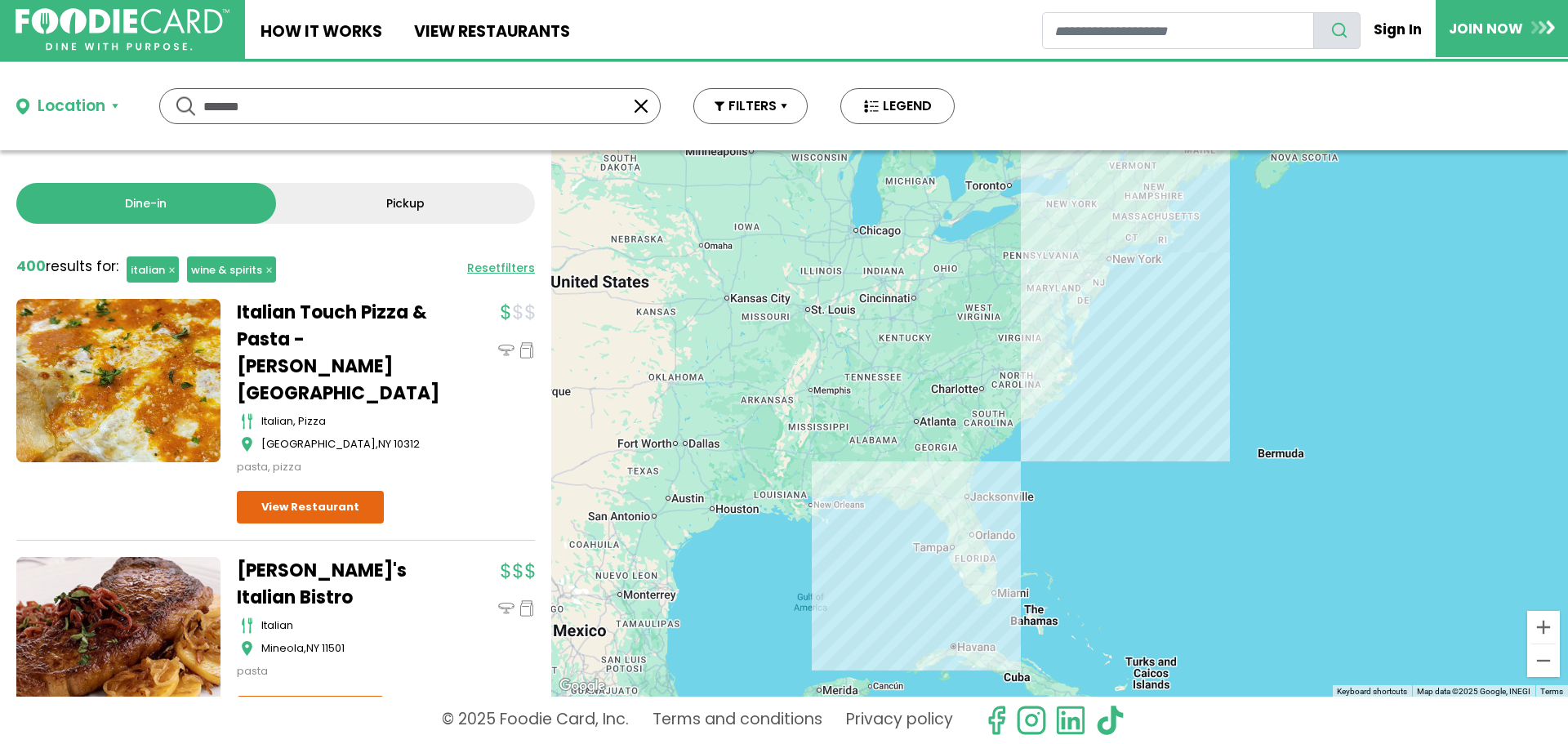
click at [271, 266] on button "button" at bounding box center [255, 269] width 45 height 26
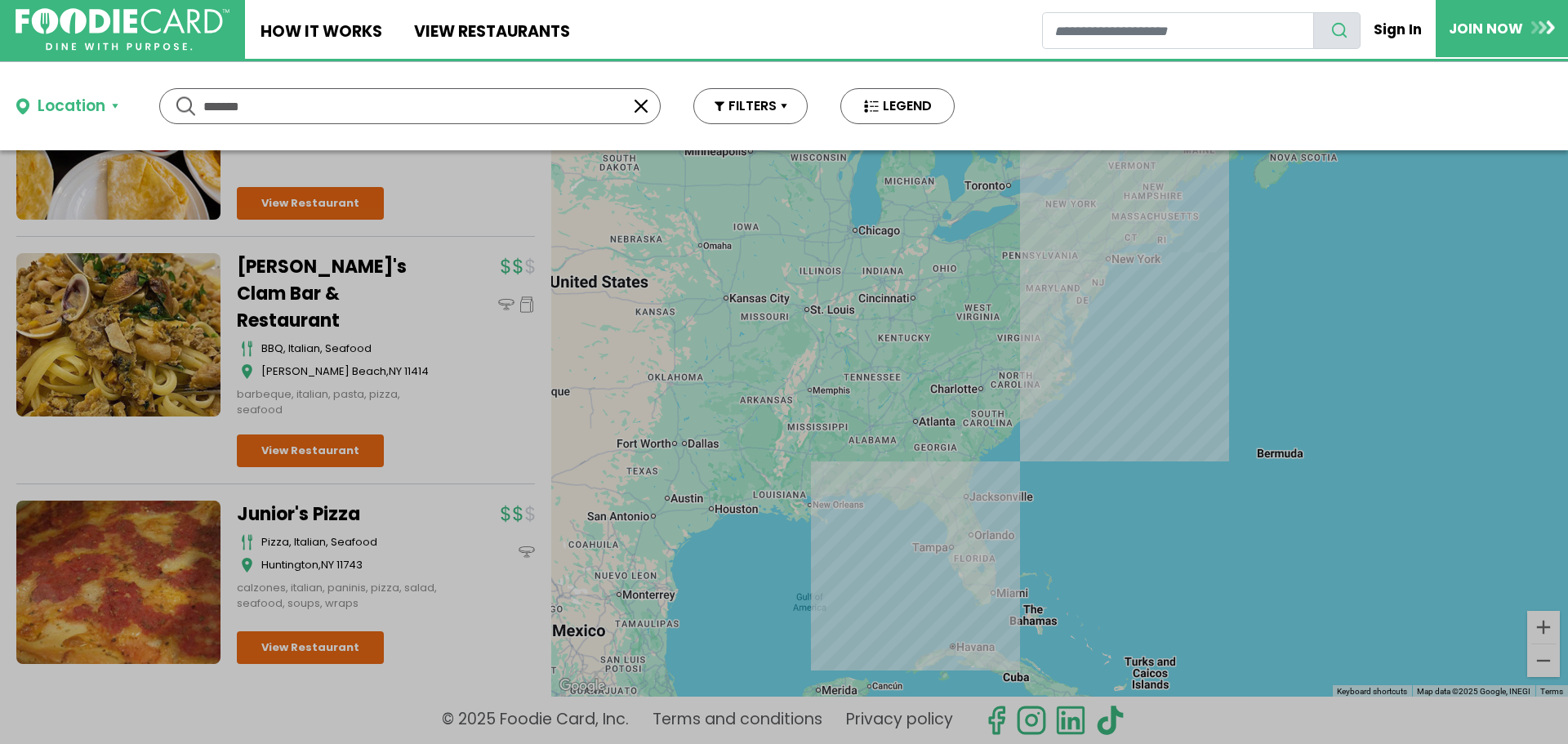
scroll to position [8178, 0]
